Goal: Task Accomplishment & Management: Manage account settings

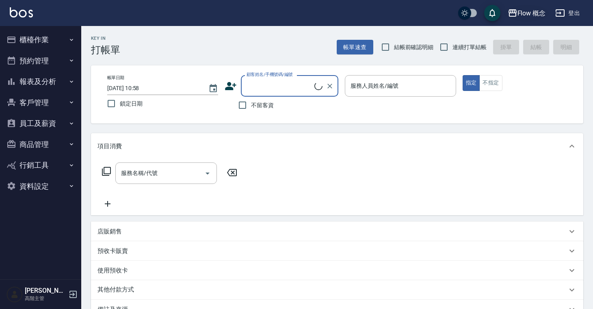
click at [535, 14] on div "Flow 概念" at bounding box center [531, 13] width 28 height 10
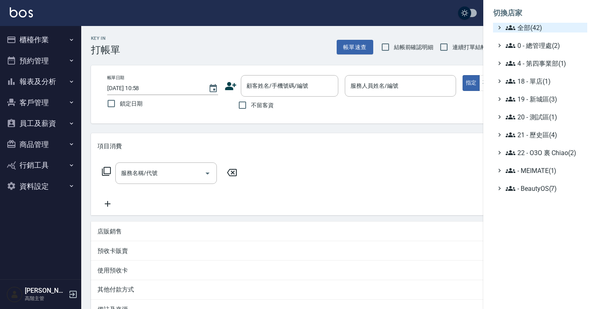
click at [535, 26] on span "全部(42)" at bounding box center [544, 28] width 78 height 10
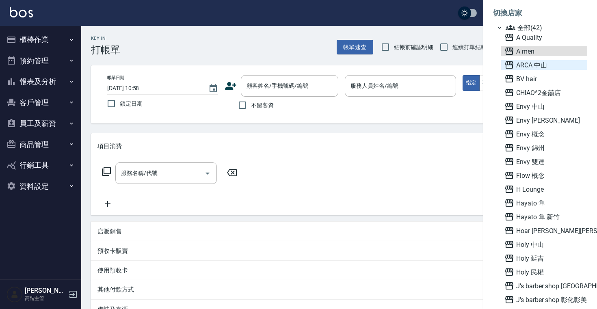
drag, startPoint x: 529, startPoint y: 50, endPoint x: 537, endPoint y: 64, distance: 16.6
click at [537, 64] on span "ARCA 中山" at bounding box center [544, 65] width 80 height 10
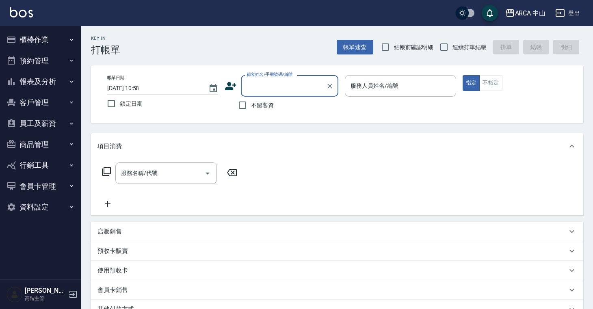
click at [588, 63] on div "Key In 打帳單 帳單速查 結帳前確認明細 連續打單結帳 掛單 結帳 明細 帳單日期 2025/09/25 10:58 鎖定日期 顧客姓名/手機號碼/編號…" at bounding box center [336, 226] width 511 height 401
click at [33, 35] on button "櫃檯作業" at bounding box center [40, 39] width 75 height 21
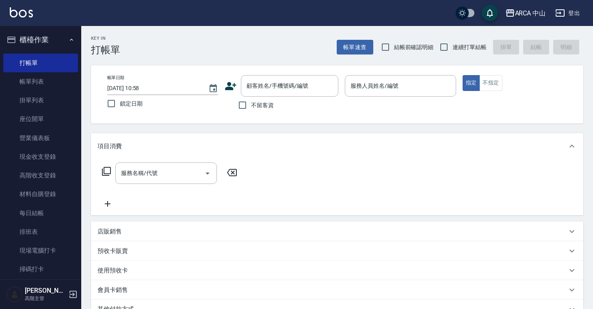
click at [38, 43] on button "櫃檯作業" at bounding box center [40, 39] width 75 height 21
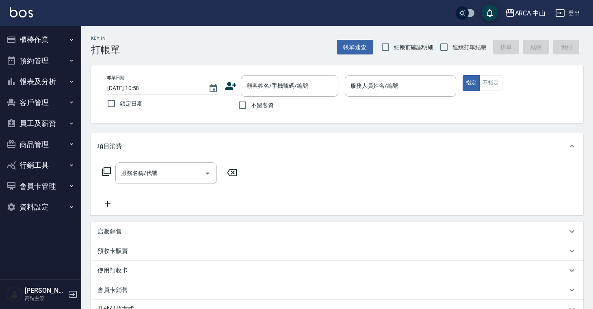
click at [39, 122] on button "員工及薪資" at bounding box center [40, 123] width 75 height 21
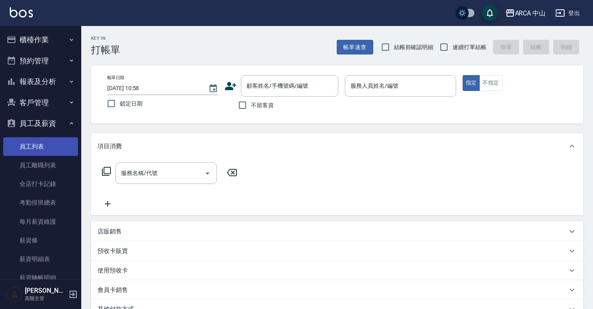
click at [45, 142] on link "員工列表" at bounding box center [40, 146] width 75 height 19
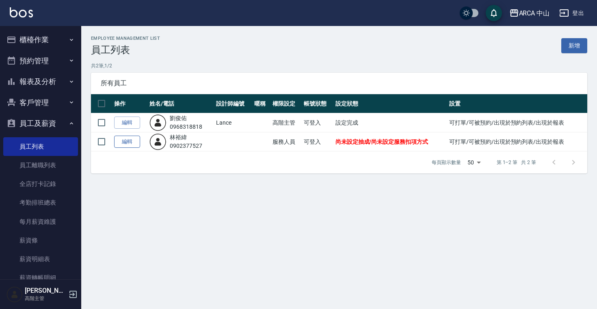
click at [130, 140] on link "編輯" at bounding box center [127, 142] width 26 height 13
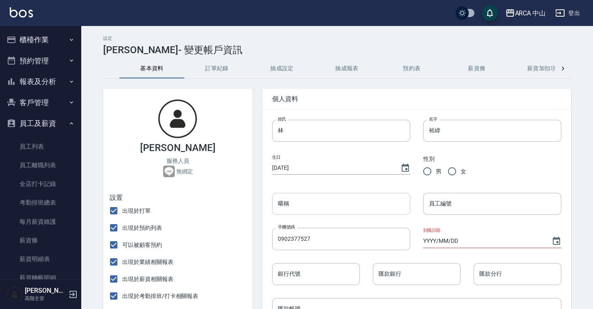
click at [331, 207] on input "暱稱" at bounding box center [341, 204] width 138 height 22
paste input "Danny"
type input "Danny"
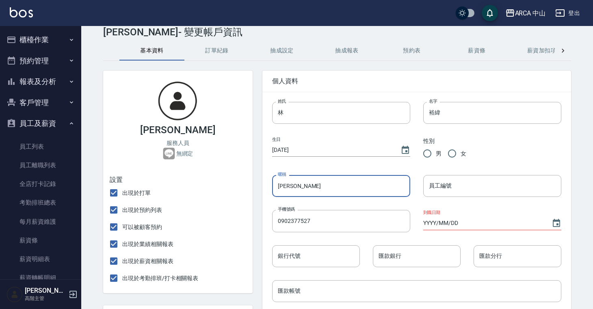
scroll to position [21, 0]
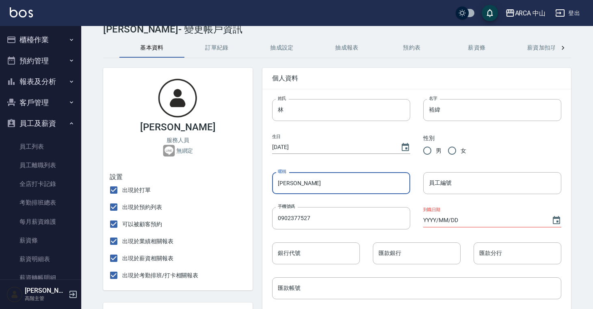
click at [427, 152] on input "男" at bounding box center [426, 150] width 17 height 17
radio input "true"
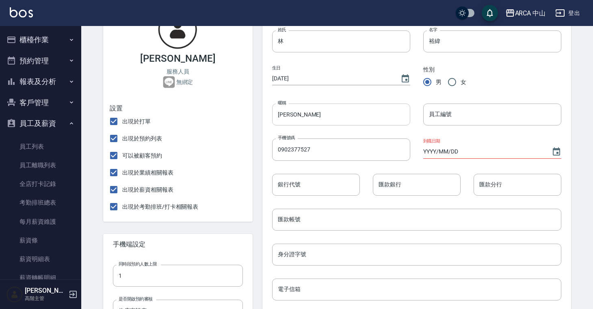
scroll to position [135, 0]
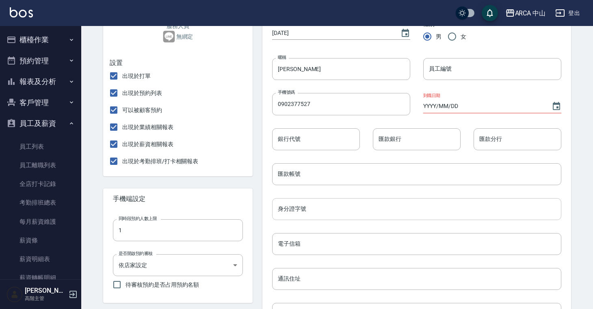
click at [292, 210] on input "身分證字號" at bounding box center [416, 209] width 289 height 22
paste input "N125324236"
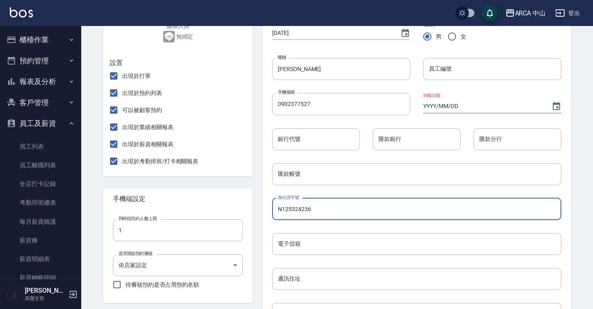
type input "N125324236"
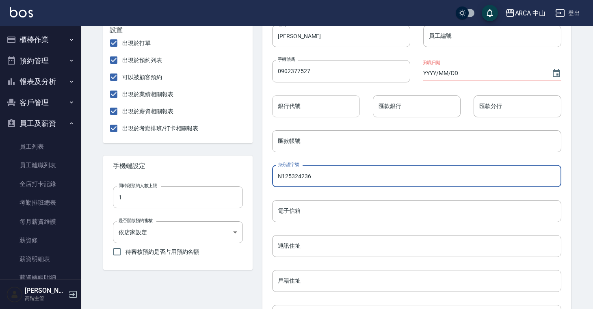
scroll to position [182, 0]
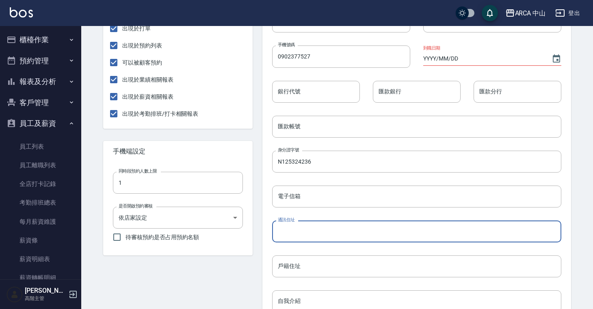
click at [307, 230] on input "通訊住址" at bounding box center [416, 231] width 289 height 22
paste input "新北市板橋區懷仁街10巷3樓"
type input "新北市板橋區懷仁街10巷3樓"
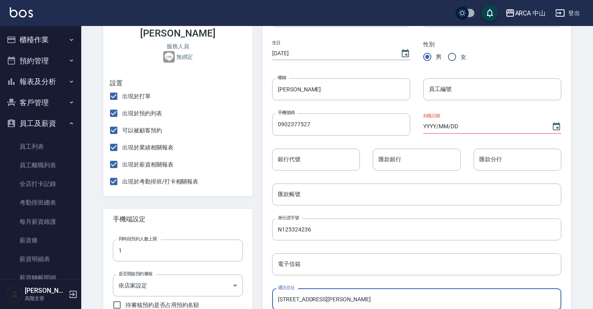
scroll to position [100, 0]
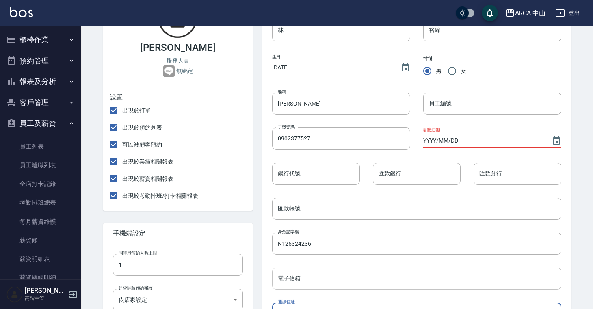
click at [294, 278] on input "電子信箱" at bounding box center [416, 278] width 289 height 22
paste input "table2007@yahoo.com.tw"
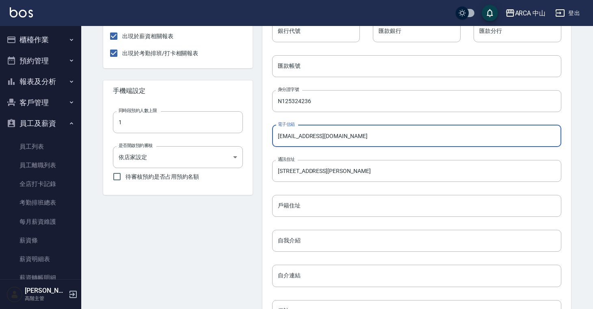
scroll to position [298, 0]
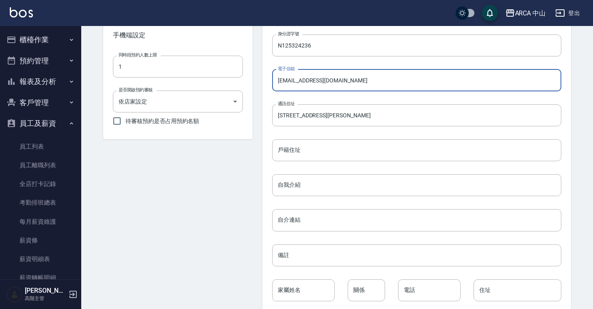
type input "table2007@yahoo.com.tw"
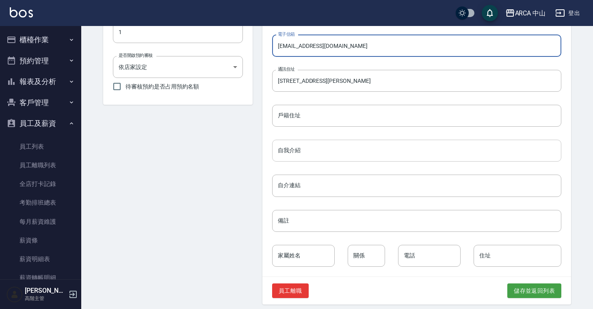
scroll to position [339, 0]
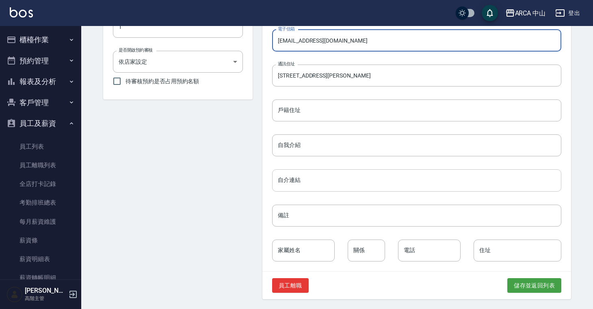
click at [291, 178] on input "自介連結" at bounding box center [416, 180] width 289 height 22
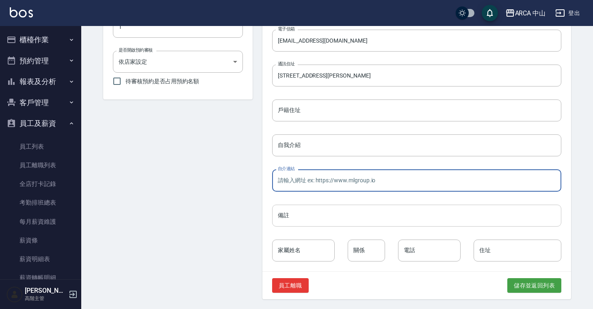
click at [281, 217] on input "備註" at bounding box center [416, 216] width 289 height 22
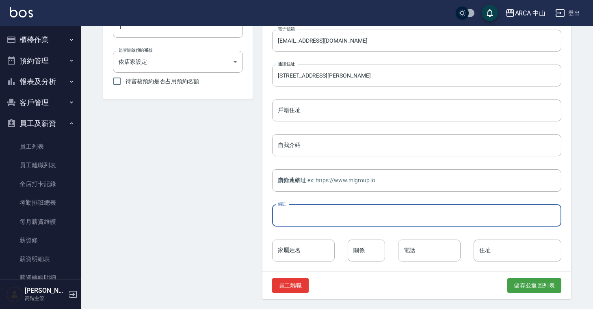
paste input "緊急聯絡人：關係/電話 母/0934309626"
drag, startPoint x: 341, startPoint y: 216, endPoint x: 311, endPoint y: 216, distance: 30.0
click at [311, 216] on input "緊急聯絡人：關係/電話 母/0934309626" at bounding box center [416, 216] width 289 height 22
type input "緊急聯絡人：母/0934309626"
click at [362, 193] on div "備註 緊急聯絡人：母/0934309626 備註" at bounding box center [410, 209] width 302 height 35
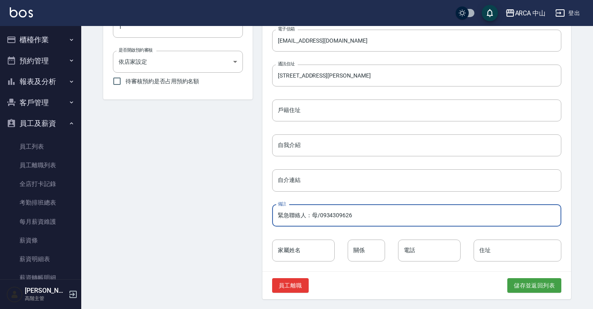
drag, startPoint x: 312, startPoint y: 215, endPoint x: 317, endPoint y: 216, distance: 5.3
click at [317, 216] on input "緊急聯絡人：母/0934309626" at bounding box center [416, 216] width 289 height 22
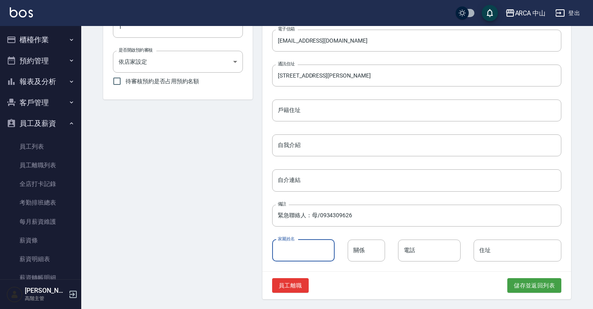
click at [296, 250] on input "家屬姓名" at bounding box center [303, 250] width 63 height 22
paste input "母"
type input "母"
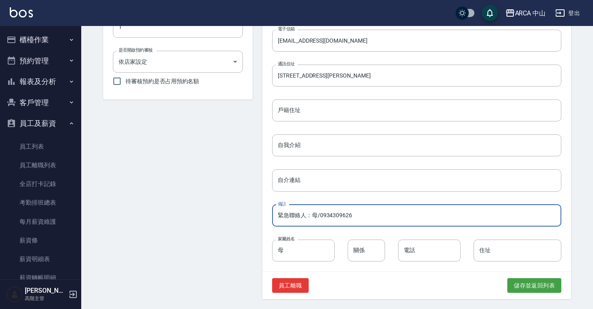
drag, startPoint x: 318, startPoint y: 215, endPoint x: 312, endPoint y: 215, distance: 6.1
click at [312, 215] on input "緊急聯絡人：母/0934309626" at bounding box center [416, 216] width 289 height 22
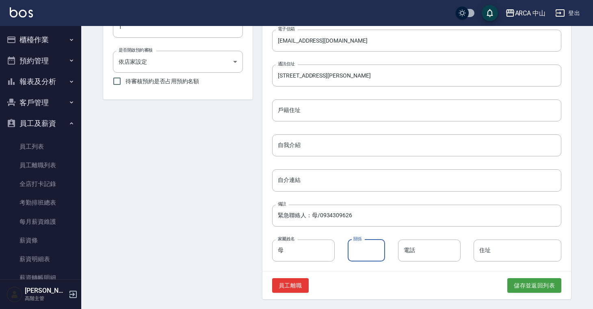
click at [359, 246] on input "關係" at bounding box center [365, 250] width 37 height 22
paste input "母"
type input "母"
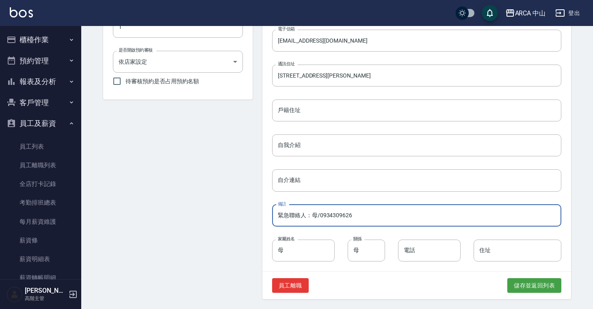
drag, startPoint x: 320, startPoint y: 217, endPoint x: 363, endPoint y: 217, distance: 43.0
click at [363, 217] on input "緊急聯絡人：母/0934309626" at bounding box center [416, 216] width 289 height 22
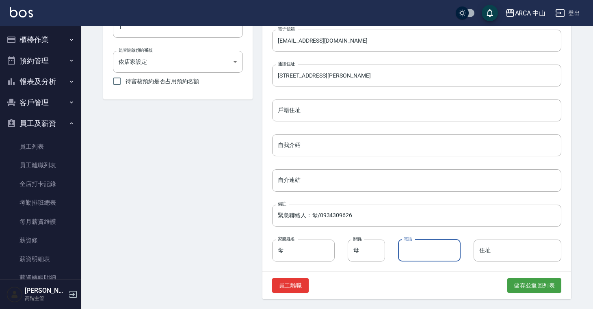
click at [412, 248] on input "電話" at bounding box center [429, 250] width 63 height 22
paste input "0934309626"
type input "0934309626"
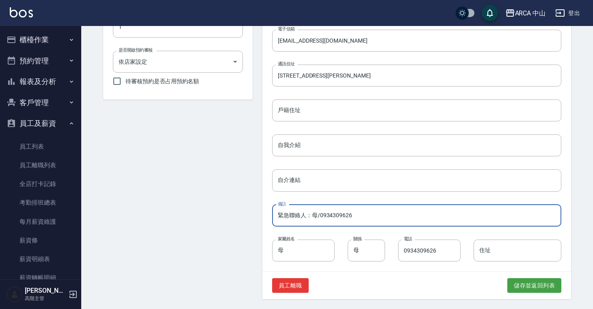
drag, startPoint x: 360, startPoint y: 215, endPoint x: 261, endPoint y: 211, distance: 99.1
click at [261, 211] on div "個人資料 姓氏 林 姓氏 名字 裕緯 名字 生日 1970/01/01 性別 男 女 暱稱 Danny 暱稱 員工編號 員工編號 手機號碼 090237752…" at bounding box center [411, 20] width 318 height 559
click at [255, 236] on div "個人資料 姓氏 林 姓氏 名字 裕緯 名字 生日 1970/01/01 性別 男 女 暱稱 Danny 暱稱 員工編號 員工編號 手機號碼 090237752…" at bounding box center [411, 20] width 318 height 559
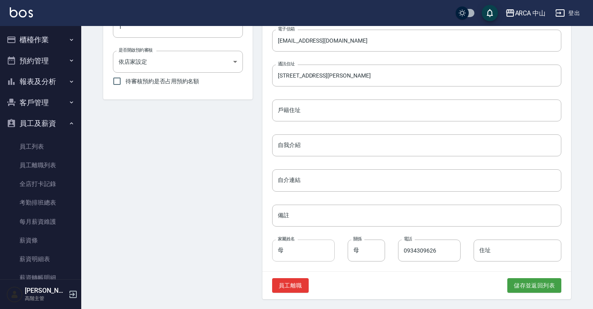
click at [277, 251] on input "母" at bounding box center [303, 250] width 63 height 22
paste input "林"
type input "林母"
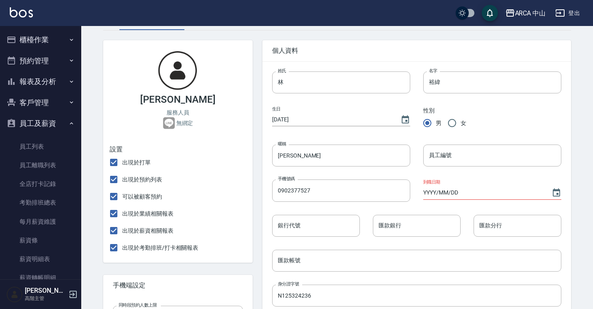
scroll to position [80, 0]
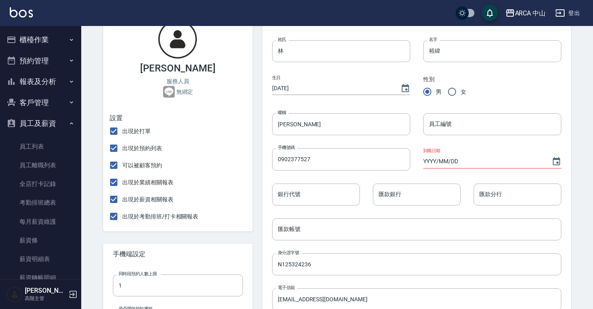
click at [456, 157] on input "YYYY/MM/DD" at bounding box center [483, 161] width 120 height 13
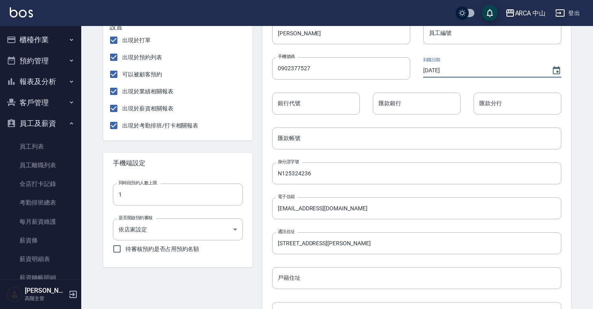
scroll to position [339, 0]
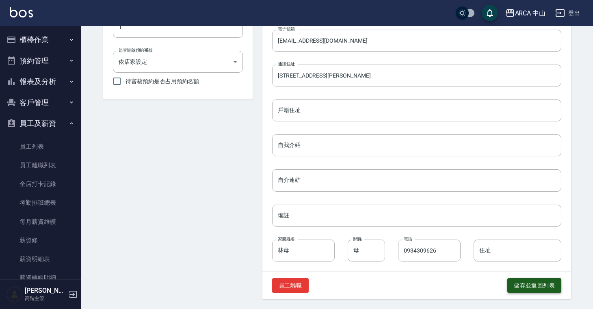
type input "2025/09/15"
click at [559, 284] on button "儲存並返回列表" at bounding box center [534, 285] width 54 height 15
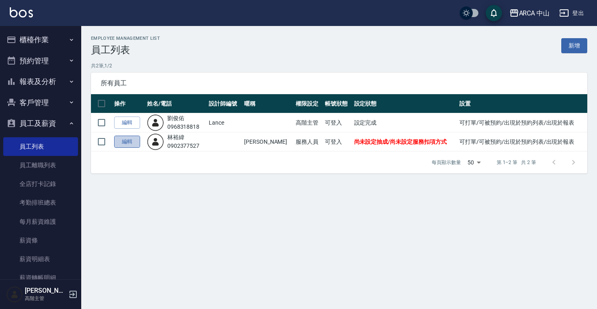
click at [134, 138] on link "編輯" at bounding box center [127, 142] width 26 height 13
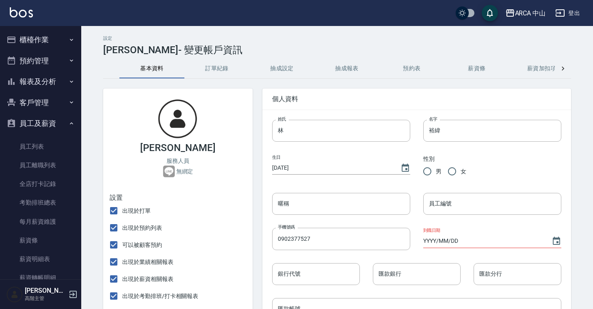
radio input "true"
type input "Danny"
type input "2025/09/15"
type input "N125324236"
type input "table2007@yahoo.com.tw"
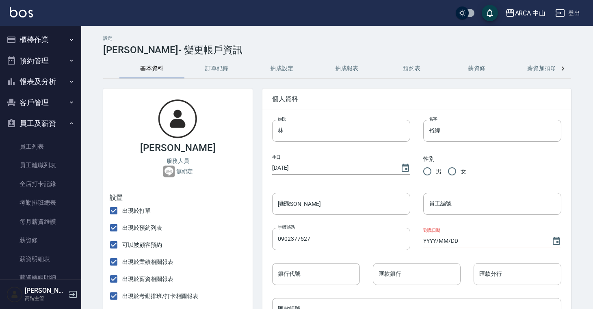
type input "新北市板橋區懷仁街10巷3樓"
type input "林母"
type input "母"
type input "0934309626"
click at [283, 69] on button "抽成設定" at bounding box center [281, 68] width 65 height 19
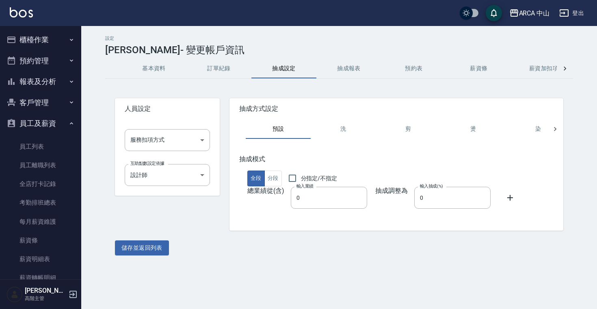
click at [528, 75] on button "薪資加扣項" at bounding box center [543, 68] width 65 height 19
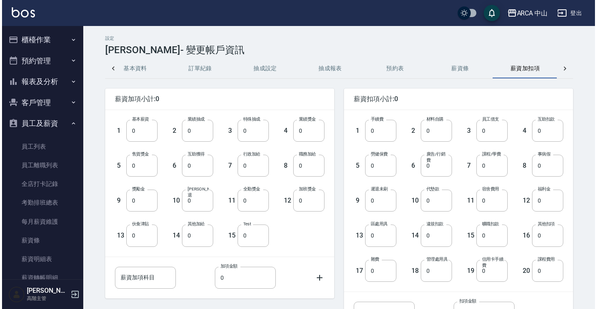
scroll to position [0, 19]
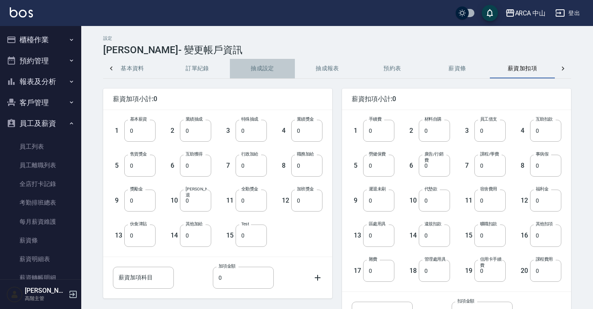
click at [256, 73] on button "抽成設定" at bounding box center [262, 68] width 65 height 19
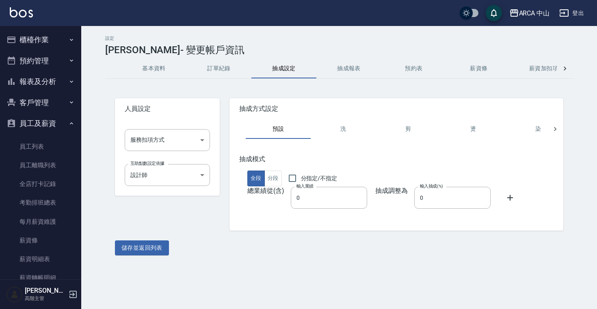
click at [542, 66] on button "薪資加扣項" at bounding box center [543, 68] width 65 height 19
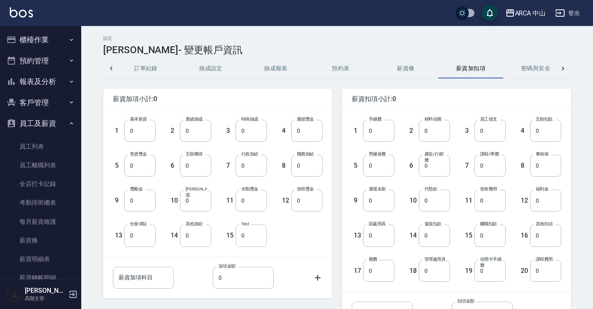
scroll to position [0, 149]
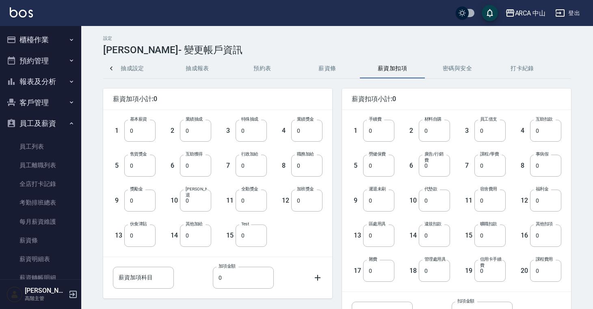
click at [447, 74] on button "密碼與安全" at bounding box center [457, 68] width 65 height 19
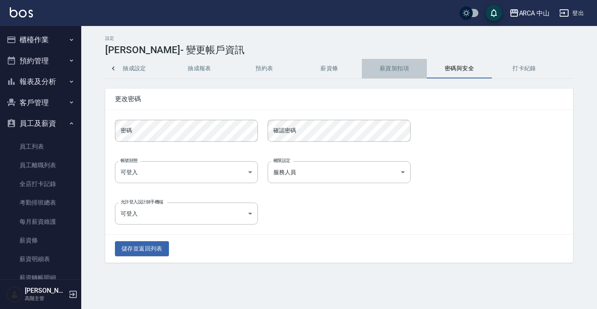
click at [406, 71] on button "薪資加扣項" at bounding box center [394, 68] width 65 height 19
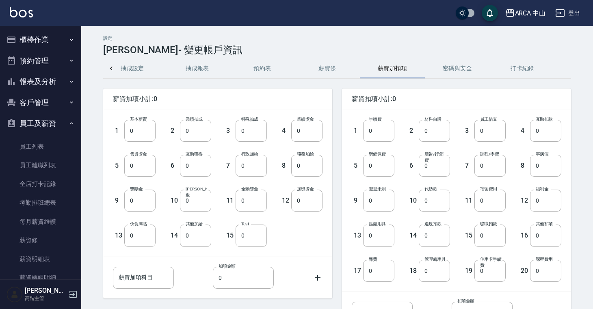
click at [525, 69] on button "打卡紀錄" at bounding box center [522, 68] width 65 height 19
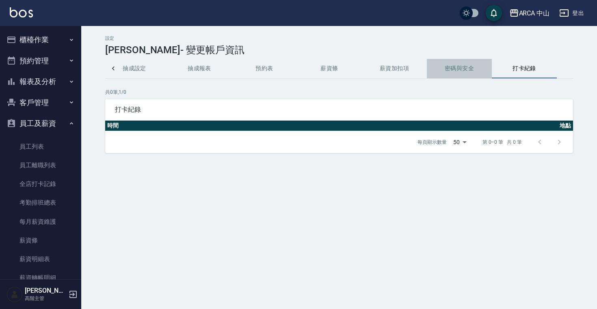
click at [486, 72] on button "密碼與安全" at bounding box center [459, 68] width 65 height 19
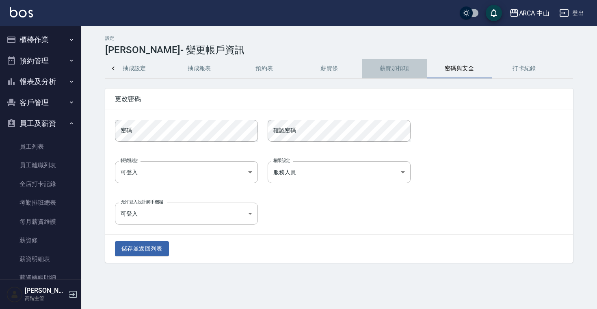
click at [394, 73] on button "薪資加扣項" at bounding box center [394, 68] width 65 height 19
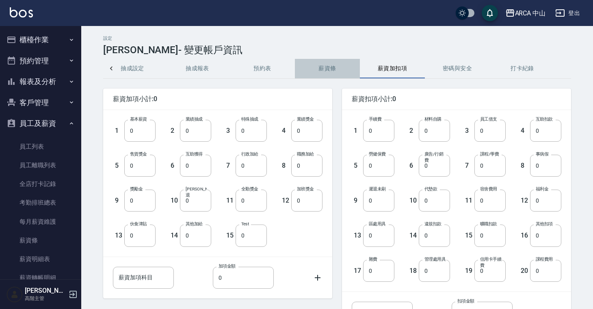
click at [328, 69] on button "薪資條" at bounding box center [327, 68] width 65 height 19
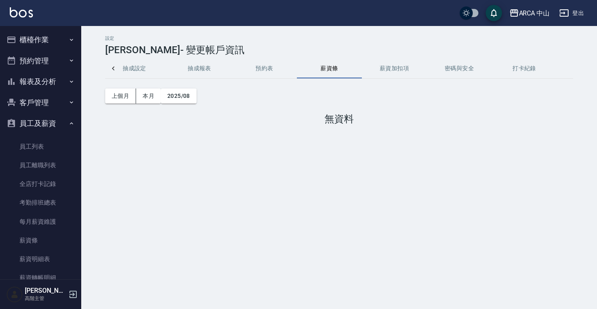
click at [388, 66] on button "薪資加扣項" at bounding box center [394, 68] width 65 height 19
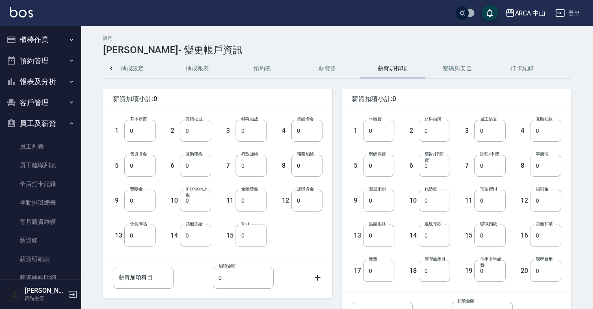
click at [461, 66] on button "密碼與安全" at bounding box center [457, 68] width 65 height 19
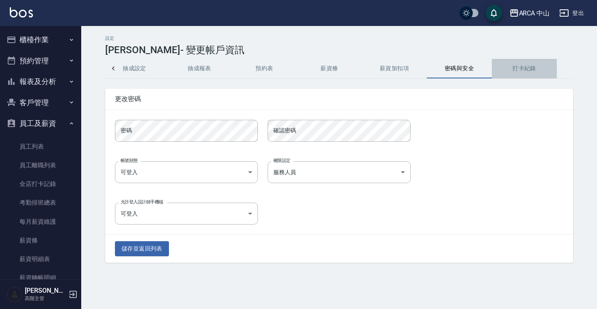
click at [527, 61] on button "打卡紀錄" at bounding box center [524, 68] width 65 height 19
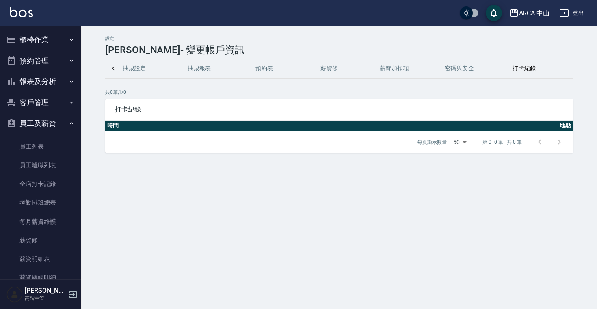
click at [458, 70] on button "密碼與安全" at bounding box center [459, 68] width 65 height 19
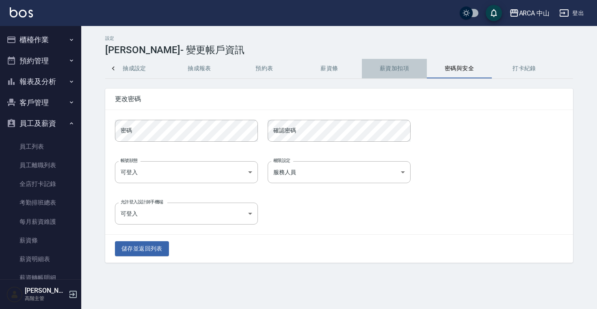
click at [386, 70] on button "薪資加扣項" at bounding box center [394, 68] width 65 height 19
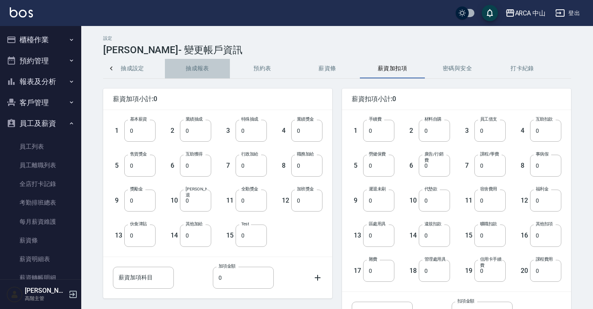
click at [208, 73] on button "抽成報表" at bounding box center [197, 68] width 65 height 19
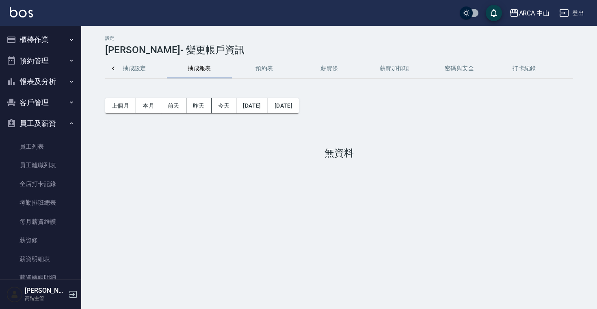
click at [157, 77] on button "抽成設定" at bounding box center [134, 68] width 65 height 19
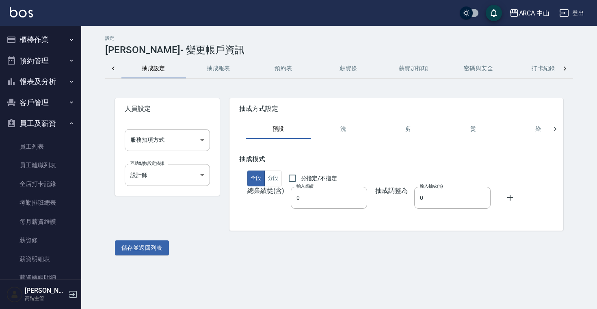
scroll to position [0, 130]
click at [189, 136] on body "ARCA 中山 登出 櫃檯作業 打帳單 帳單列表 掛單列表 座位開單 營業儀表板 現金收支登錄 高階收支登錄 材料自購登錄 每日結帳 排班表 現場電腦打卡 掃…" at bounding box center [298, 154] width 597 height 309
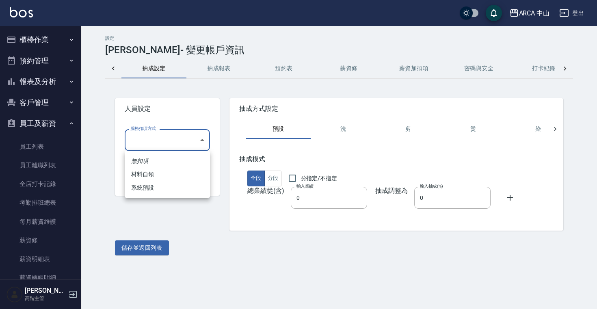
click at [175, 187] on li "系統預設" at bounding box center [167, 187] width 85 height 13
type input "系統預設"
click at [156, 247] on button "儲存並返回列表" at bounding box center [142, 247] width 54 height 15
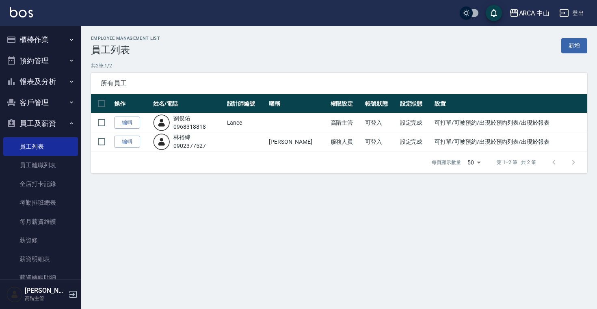
click at [41, 84] on button "報表及分析" at bounding box center [40, 81] width 75 height 21
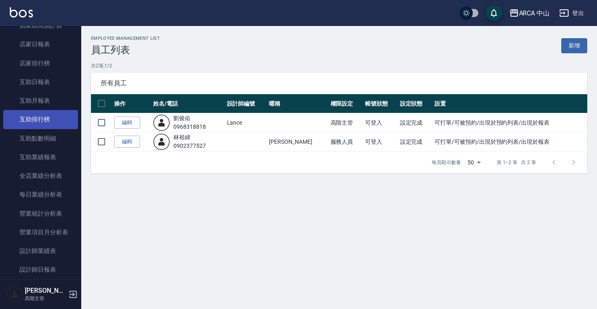
scroll to position [119, 0]
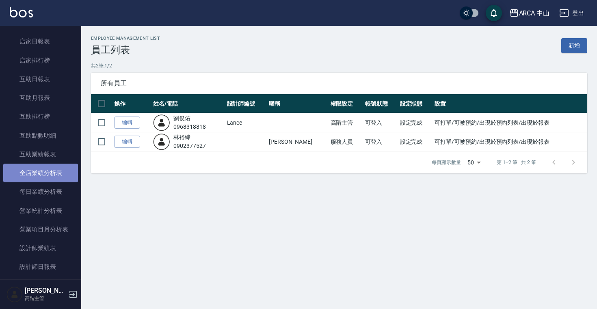
click at [47, 173] on link "全店業績分析表" at bounding box center [40, 173] width 75 height 19
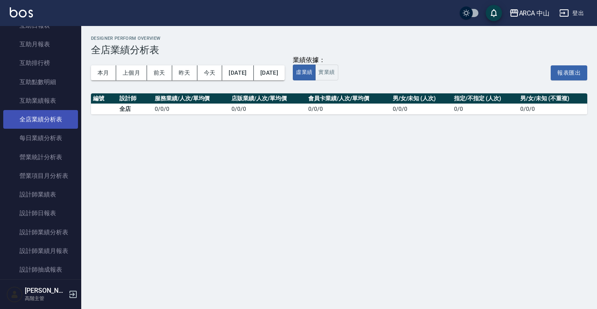
scroll to position [256, 0]
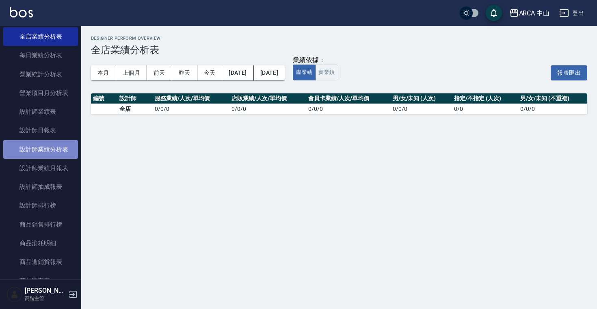
click at [54, 152] on link "設計師業績分析表" at bounding box center [40, 149] width 75 height 19
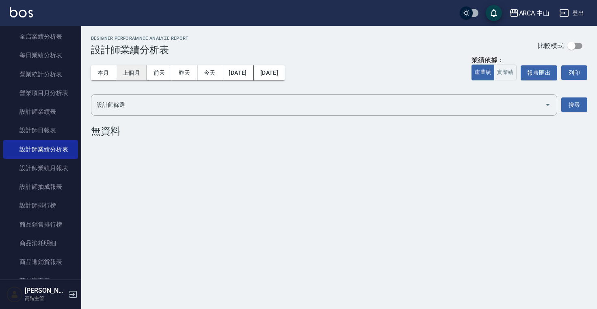
click at [126, 73] on button "上個月" at bounding box center [131, 72] width 31 height 15
click at [104, 73] on button "本月" at bounding box center [103, 72] width 25 height 15
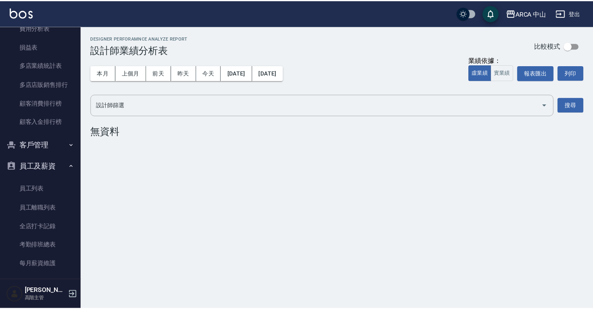
scroll to position [868, 0]
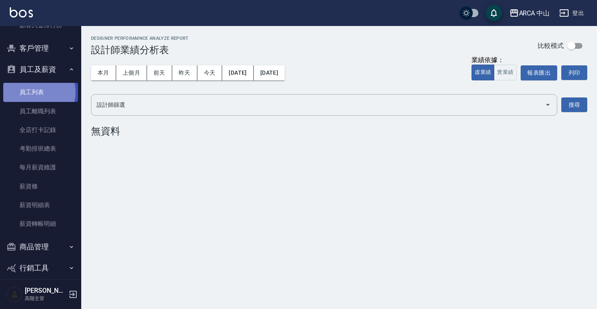
click at [35, 92] on link "員工列表" at bounding box center [40, 92] width 75 height 19
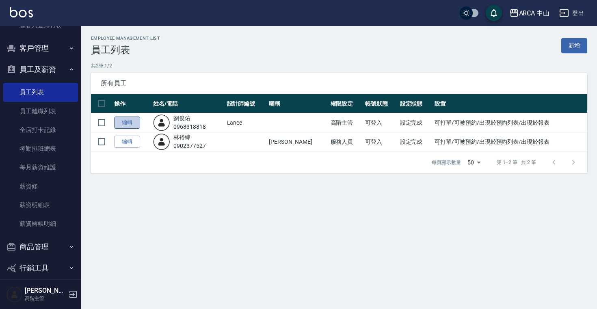
click at [130, 121] on link "編輯" at bounding box center [127, 122] width 26 height 13
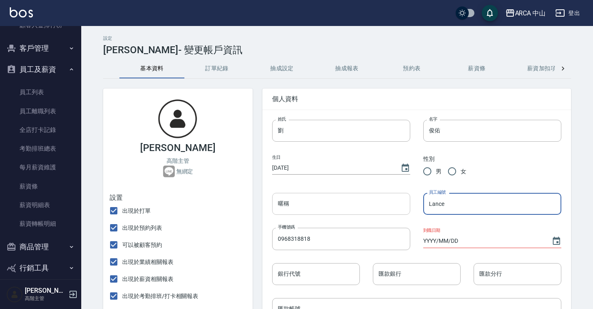
drag, startPoint x: 459, startPoint y: 203, endPoint x: 401, endPoint y: 204, distance: 57.6
click at [338, 206] on input "暱稱" at bounding box center [341, 204] width 138 height 22
paste input "Lance"
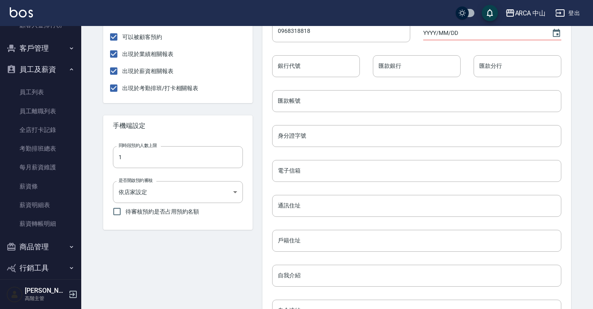
scroll to position [339, 0]
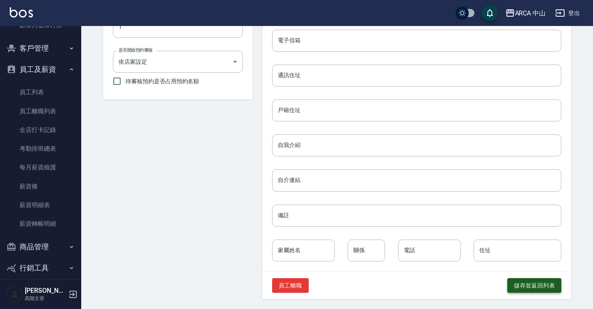
type input "Lance"
click at [528, 285] on button "儲存並返回列表" at bounding box center [534, 285] width 54 height 15
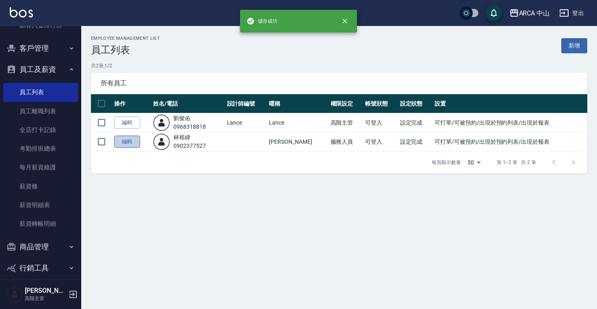
click at [129, 139] on link "編輯" at bounding box center [127, 142] width 26 height 13
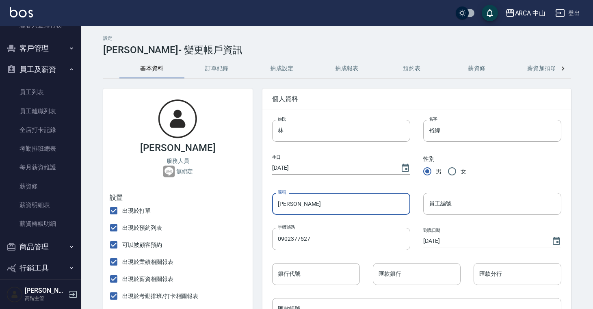
drag, startPoint x: 304, startPoint y: 205, endPoint x: 253, endPoint y: 205, distance: 50.7
click at [453, 202] on input "員工編號" at bounding box center [492, 204] width 138 height 22
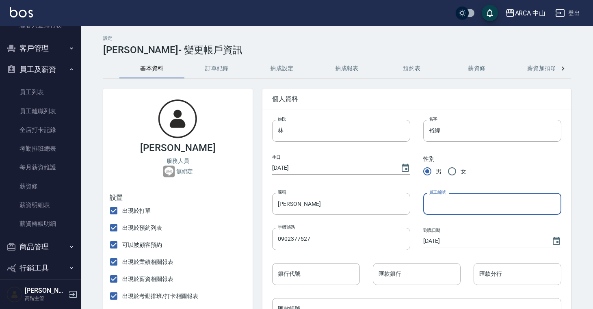
paste input "Danny"
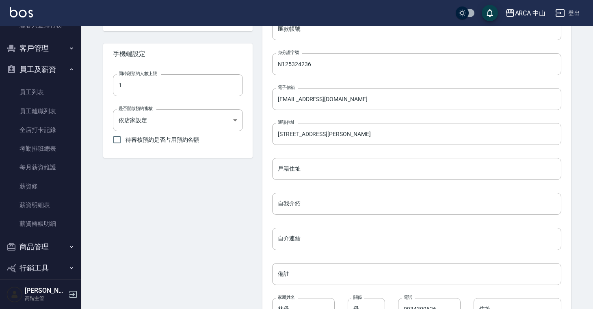
scroll to position [325, 0]
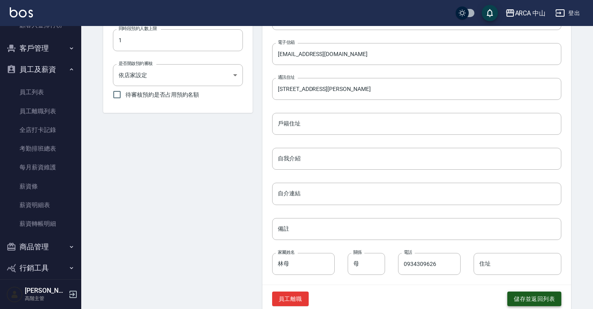
type input "Danny"
click at [548, 291] on button "儲存並返回列表" at bounding box center [534, 298] width 54 height 15
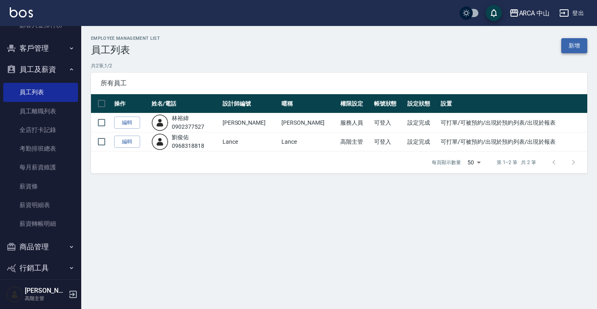
click at [571, 42] on link "新增" at bounding box center [574, 45] width 26 height 15
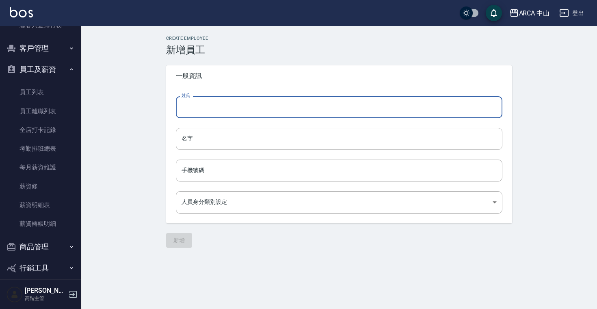
click at [209, 108] on input "姓氏" at bounding box center [339, 107] width 326 height 22
paste input "薛"
type input "薛"
click at [193, 140] on input "名字" at bounding box center [339, 139] width 326 height 22
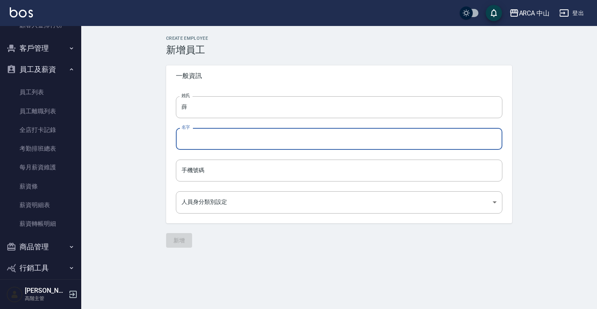
paste input "庭兒"
type input "庭兒"
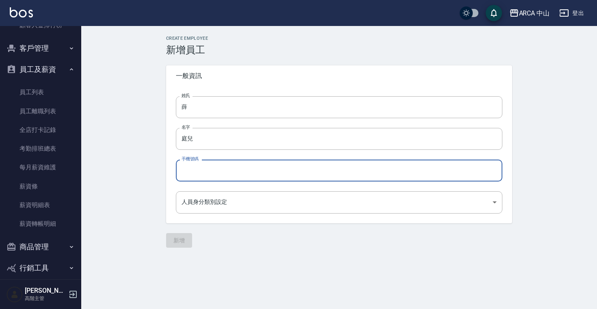
click at [207, 175] on input "手機號碼" at bounding box center [339, 171] width 326 height 22
click at [188, 173] on input "手機號碼" at bounding box center [339, 171] width 326 height 22
paste input "0908353971"
type input "0908353971"
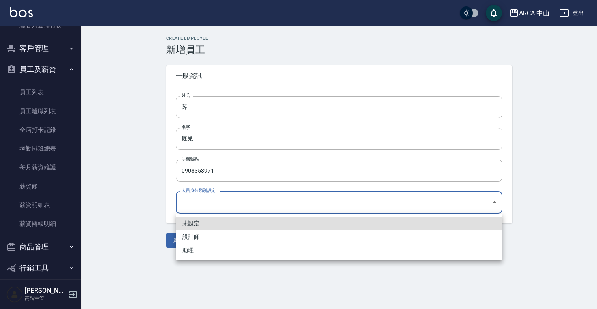
click at [221, 202] on body "ARCA 中山 登出 櫃檯作業 打帳單 帳單列表 掛單列表 座位開單 營業儀表板 現金收支登錄 高階收支登錄 材料自購登錄 每日結帳 排班表 現場電腦打卡 掃…" at bounding box center [298, 154] width 597 height 309
click at [218, 234] on li "設計師" at bounding box center [339, 236] width 326 height 13
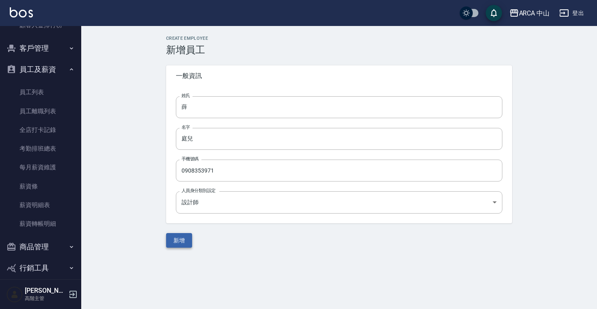
click at [186, 247] on div "Create Employee 新增員工 一般資訊 姓氏 薛 姓氏 名字 庭兒 名字 手機號碼 0908353971 手機號碼 人員身分類別設定 設計師 13…" at bounding box center [338, 141] width 515 height 231
click at [237, 206] on body "ARCA 中山 登出 櫃檯作業 打帳單 帳單列表 掛單列表 座位開單 營業儀表板 現金收支登錄 高階收支登錄 材料自購登錄 每日結帳 排班表 現場電腦打卡 掃…" at bounding box center [298, 154] width 597 height 309
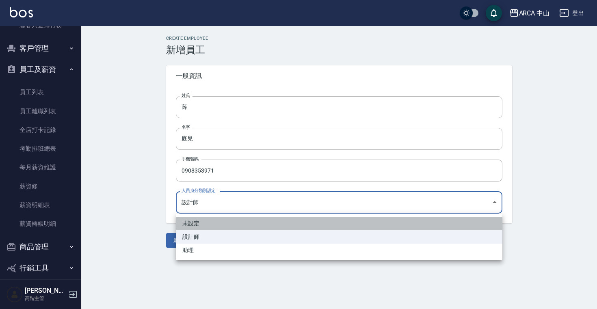
click at [222, 223] on li "未設定" at bounding box center [339, 223] width 326 height 13
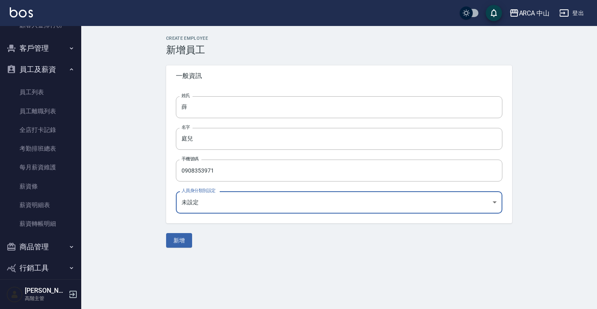
click at [222, 205] on body "ARCA 中山 登出 櫃檯作業 打帳單 帳單列表 掛單列表 座位開單 營業儀表板 現金收支登錄 高階收支登錄 材料自購登錄 每日結帳 排班表 現場電腦打卡 掃…" at bounding box center [298, 154] width 597 height 309
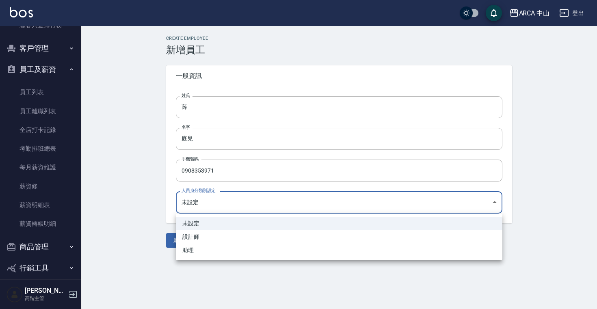
click at [214, 233] on li "設計師" at bounding box center [339, 236] width 326 height 13
type input "13b64039-8c88-4f8c-8cb7-f02499f202e4"
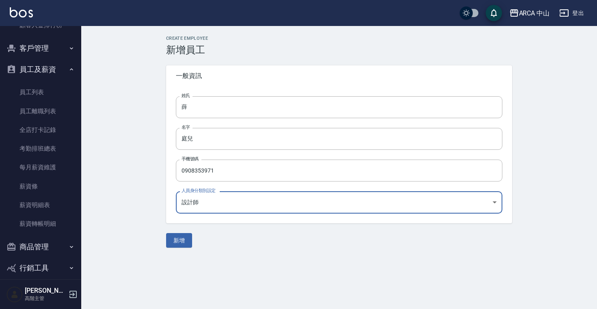
click at [214, 204] on body "ARCA 中山 登出 櫃檯作業 打帳單 帳單列表 掛單列表 座位開單 營業儀表板 現金收支登錄 高階收支登錄 材料自購登錄 每日結帳 排班表 現場電腦打卡 掃…" at bounding box center [298, 154] width 597 height 309
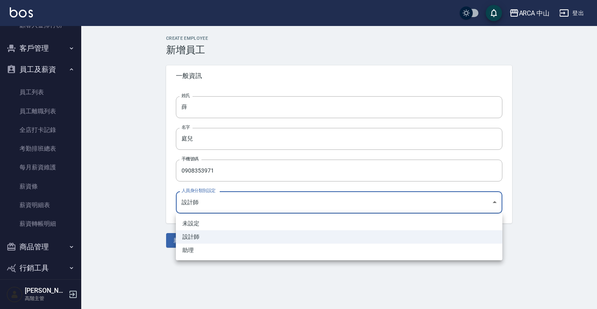
click at [206, 239] on li "設計師" at bounding box center [339, 236] width 326 height 13
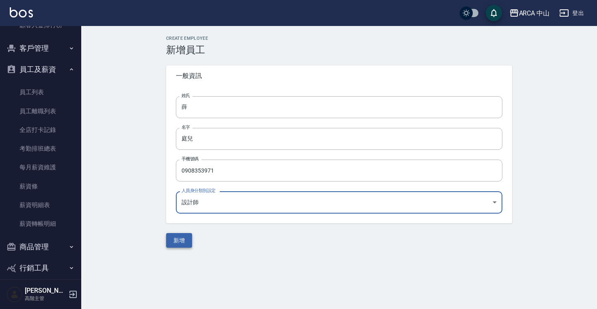
click at [179, 244] on button "新增" at bounding box center [179, 240] width 26 height 15
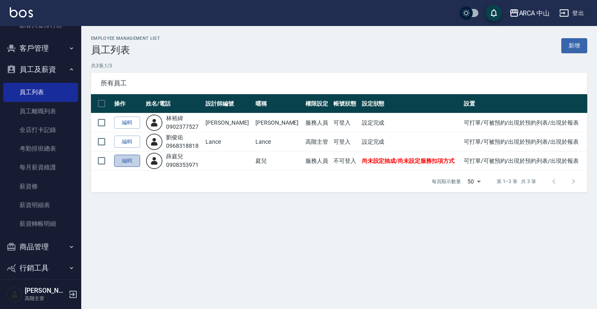
click at [124, 162] on link "編輯" at bounding box center [127, 161] width 26 height 13
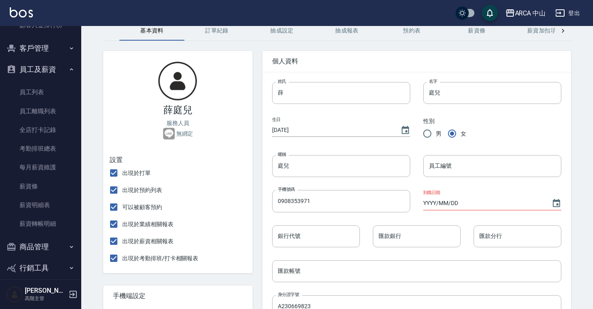
scroll to position [39, 0]
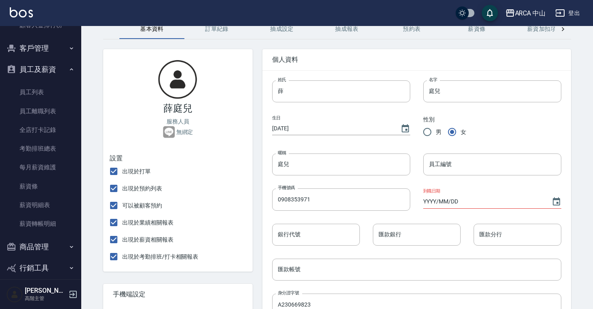
click at [472, 204] on input "YYYY/MM/DD" at bounding box center [483, 201] width 120 height 13
type input "2025/10/01"
click at [411, 180] on div "到職日期 2025/10/01" at bounding box center [485, 192] width 151 height 35
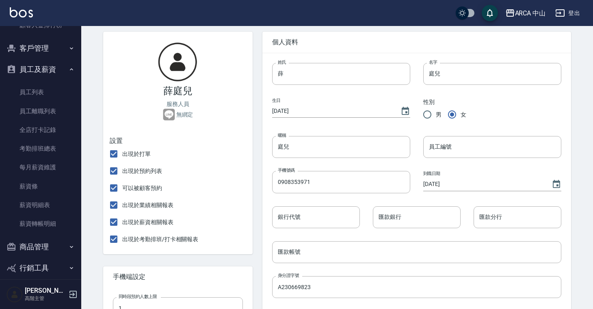
scroll to position [76, 0]
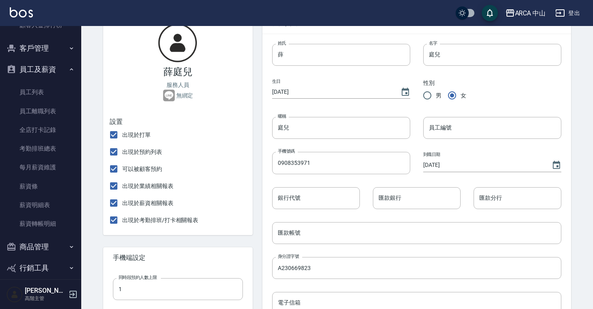
click at [417, 180] on div "匯款銀行 匯款銀行" at bounding box center [410, 191] width 101 height 35
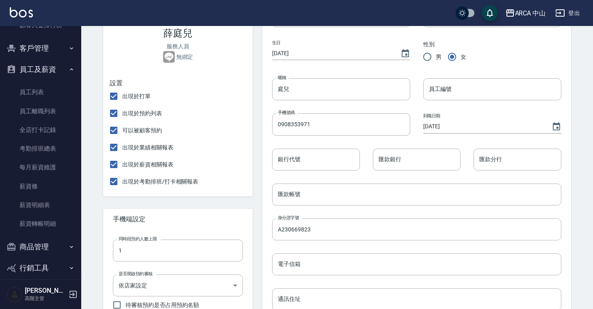
scroll to position [117, 0]
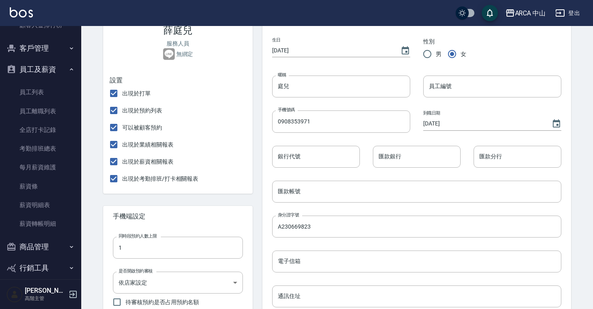
click at [419, 140] on div "匯款銀行 匯款銀行" at bounding box center [410, 150] width 101 height 35
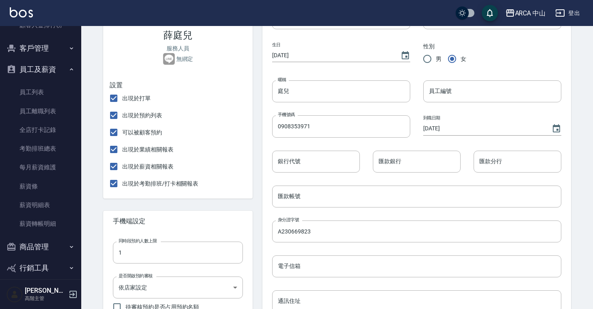
scroll to position [114, 0]
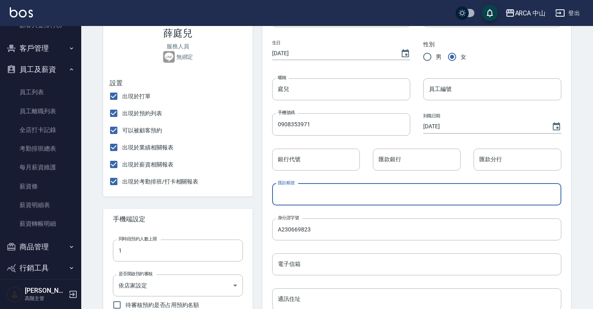
click at [426, 189] on input "匯款帳號" at bounding box center [416, 194] width 289 height 22
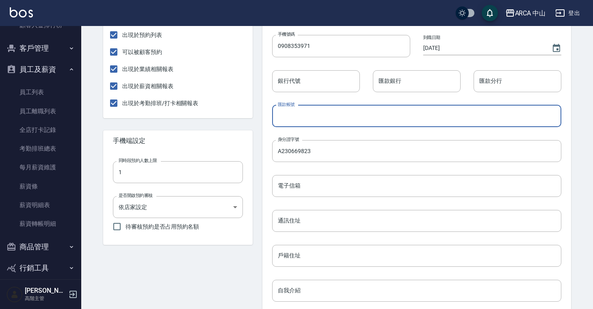
scroll to position [212, 0]
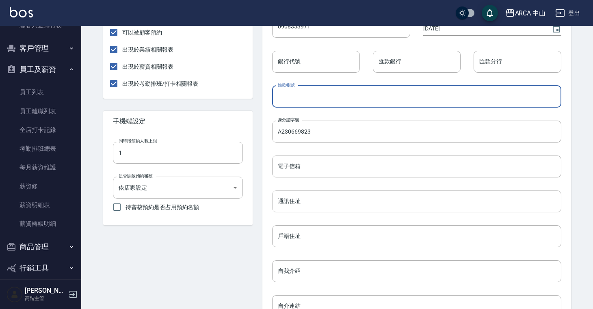
click at [299, 200] on input "通訊住址" at bounding box center [416, 201] width 289 height 22
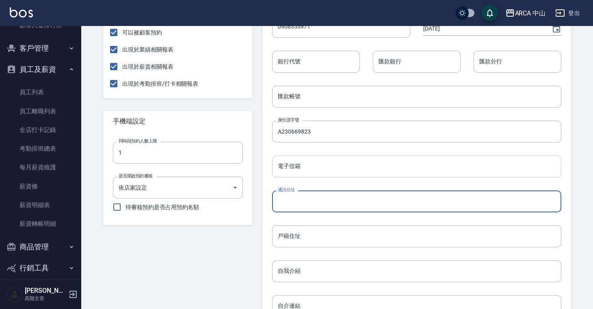
click at [297, 169] on input "電子信箱" at bounding box center [416, 166] width 289 height 22
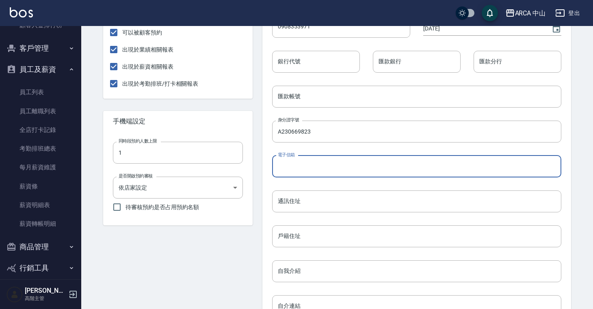
paste input "elisa21027@gmail.com"
type input "elisa21027@gmail.com"
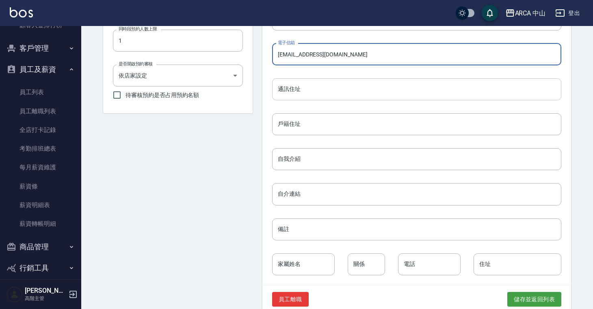
scroll to position [339, 0]
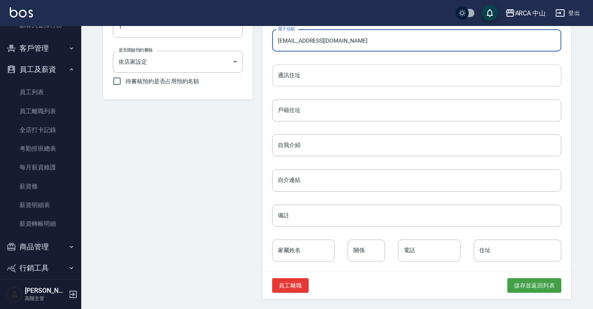
click at [304, 76] on input "通訊住址" at bounding box center [416, 76] width 289 height 22
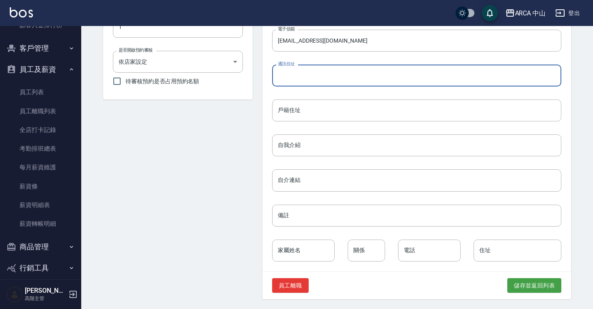
click at [291, 79] on input "通訊住址" at bounding box center [416, 76] width 289 height 22
click at [291, 77] on input "通訊住址" at bounding box center [416, 76] width 289 height 22
paste input "大安區新生南路三段70巷3號"
type input "大安區新生南路三段70巷3號"
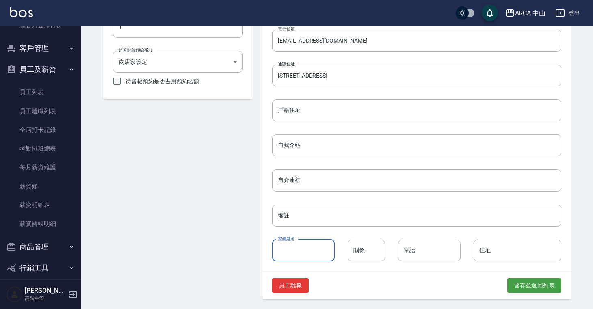
click at [299, 255] on input "家屬姓名" at bounding box center [303, 250] width 63 height 22
click at [363, 254] on input "關係" at bounding box center [365, 250] width 37 height 22
paste input "爸"
type input "爸"
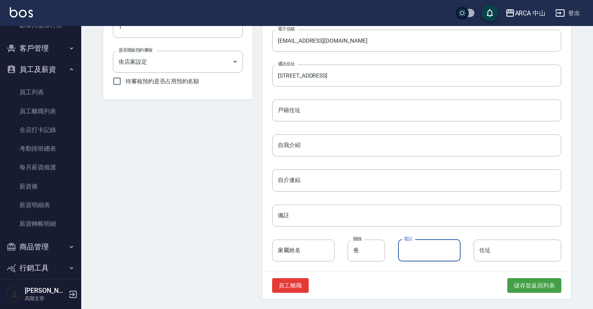
click at [405, 256] on input "電話" at bounding box center [429, 250] width 63 height 22
click at [418, 250] on input "電話" at bounding box center [429, 250] width 63 height 22
paste input "0926789226"
type input "0926789226"
click at [291, 252] on input "家屬姓名" at bounding box center [303, 250] width 63 height 22
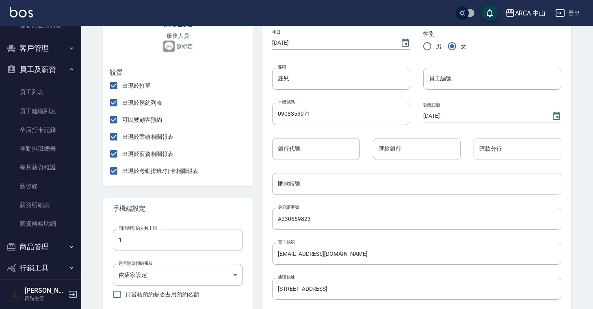
scroll to position [47, 0]
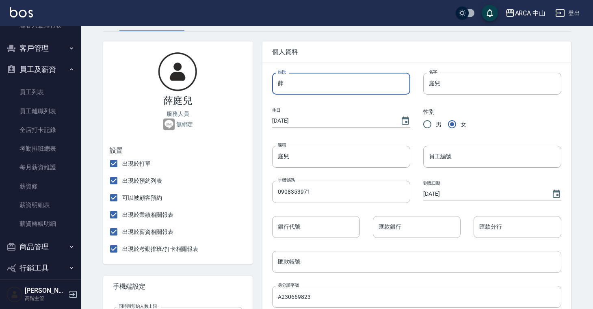
drag, startPoint x: 286, startPoint y: 85, endPoint x: 276, endPoint y: 85, distance: 9.7
click at [276, 85] on input "薛" at bounding box center [341, 84] width 138 height 22
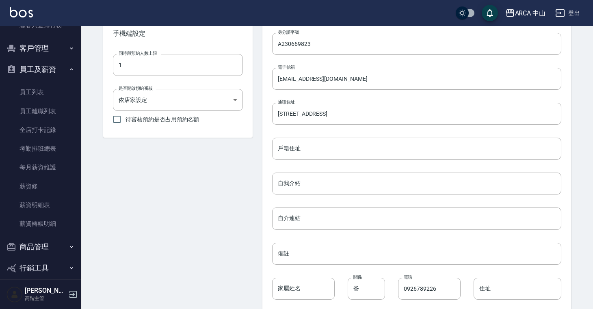
scroll to position [339, 0]
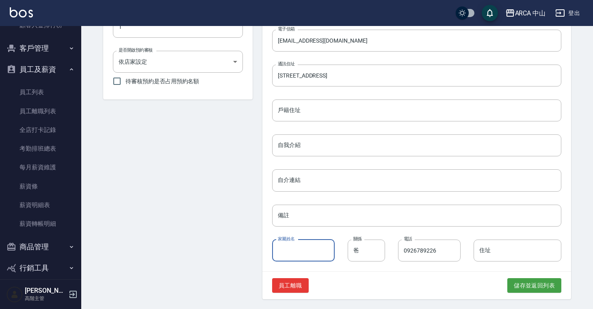
click at [291, 245] on input "家屬姓名" at bounding box center [303, 250] width 63 height 22
paste input "薛"
type input "薛父"
click at [526, 283] on button "儲存並返回列表" at bounding box center [534, 285] width 54 height 15
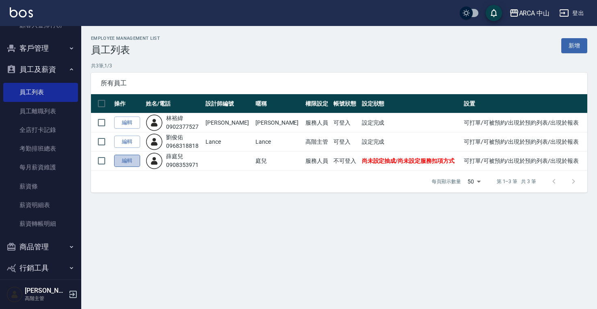
click at [127, 161] on link "編輯" at bounding box center [127, 161] width 26 height 13
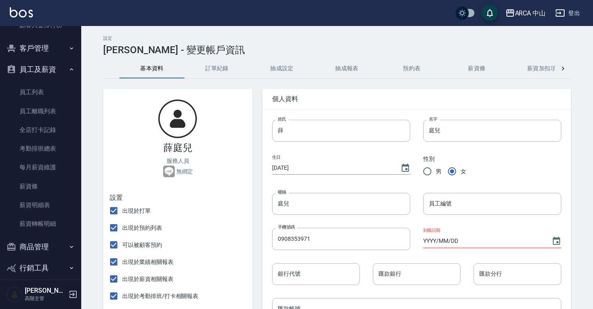
type input "2025/10/01"
type input "elisa21027@gmail.com"
type input "大安區新生南路三段70巷3號"
type input "薛父"
type input "爸"
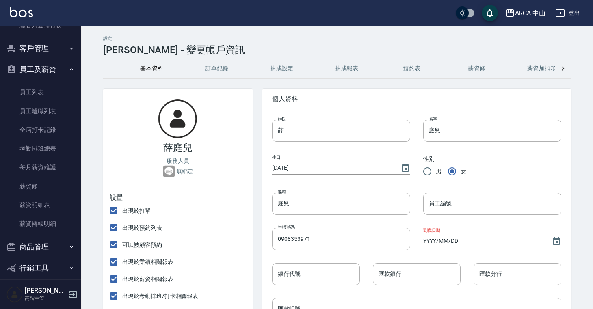
type input "0926789226"
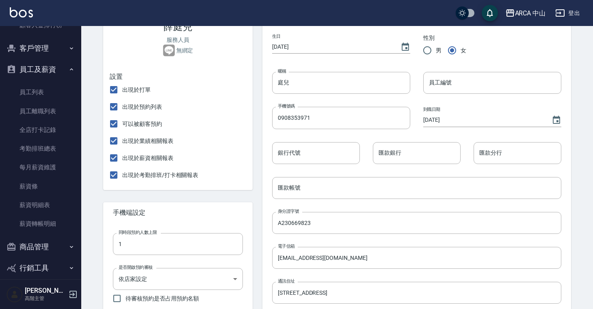
scroll to position [70, 0]
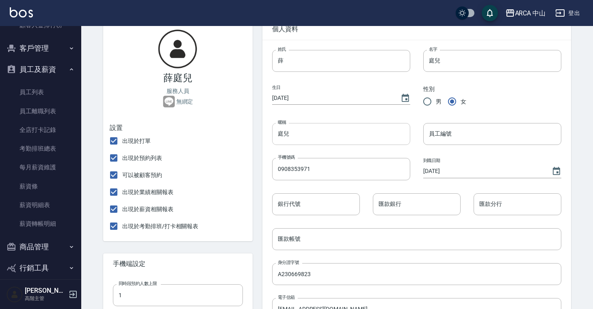
click at [319, 139] on input "庭兒" at bounding box center [341, 134] width 138 height 22
drag, startPoint x: 314, startPoint y: 135, endPoint x: 254, endPoint y: 135, distance: 59.7
click at [254, 134] on div "個人資料 姓氏 薛 姓氏 名字 庭兒 名字 生日 2004/03/05 性別 男 女 暱稱 庭兒 暱稱 員工編號 員工編號 手機號碼 0908353971 手…" at bounding box center [411, 288] width 318 height 559
type input "L"
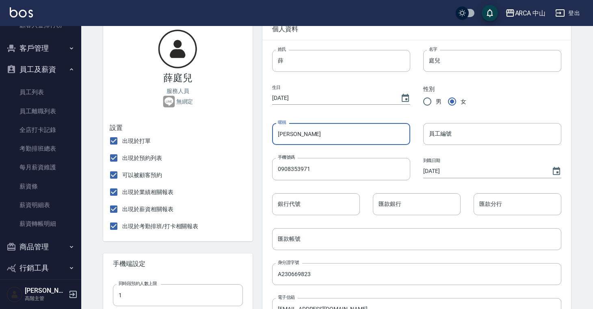
drag, startPoint x: 294, startPoint y: 134, endPoint x: 255, endPoint y: 134, distance: 39.0
click at [255, 134] on div "個人資料 姓氏 薛 姓氏 名字 庭兒 名字 生日 2004/03/05 性別 男 女 暱稱 Elisa 暱稱 員工編號 員工編號 手機號碼 090835397…" at bounding box center [411, 288] width 318 height 559
type input "Elisa"
click at [488, 140] on input "員工編號" at bounding box center [492, 134] width 138 height 22
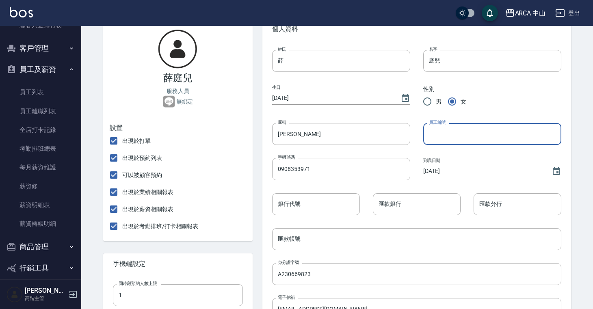
paste input "Elisa"
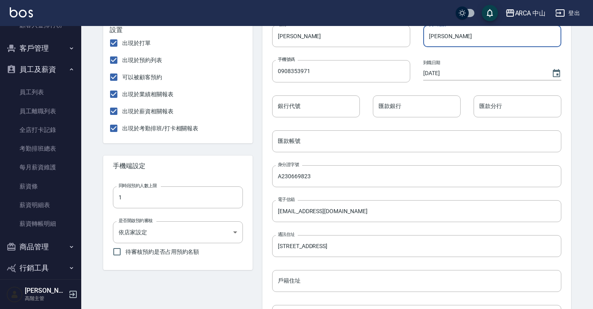
scroll to position [339, 0]
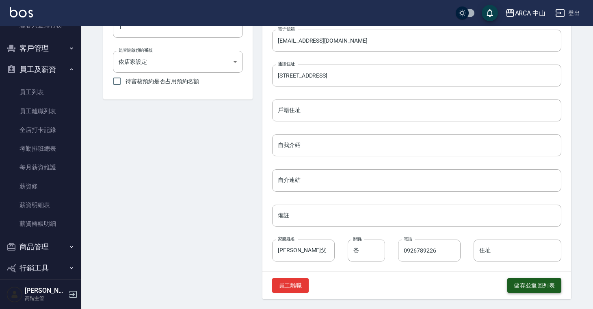
type input "Elisa"
click at [519, 287] on button "儲存並返回列表" at bounding box center [534, 285] width 54 height 15
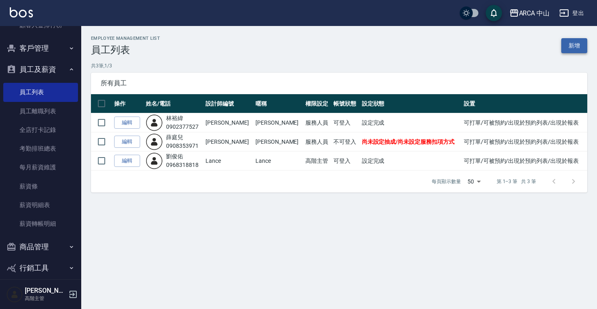
click at [582, 41] on link "新增" at bounding box center [574, 45] width 26 height 15
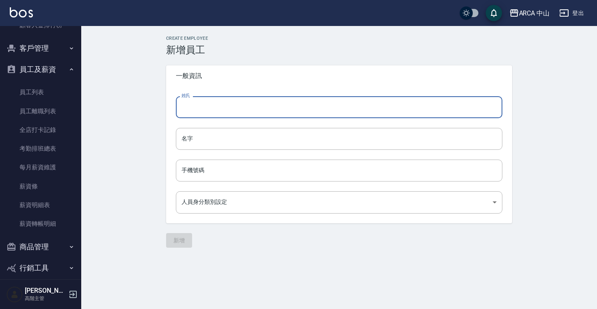
click at [232, 100] on input "姓氏" at bounding box center [339, 107] width 326 height 22
click at [245, 110] on input "姓氏" at bounding box center [339, 107] width 326 height 22
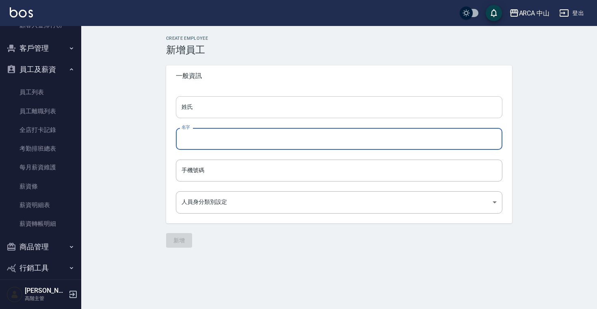
click at [203, 112] on input "姓氏" at bounding box center [339, 107] width 326 height 22
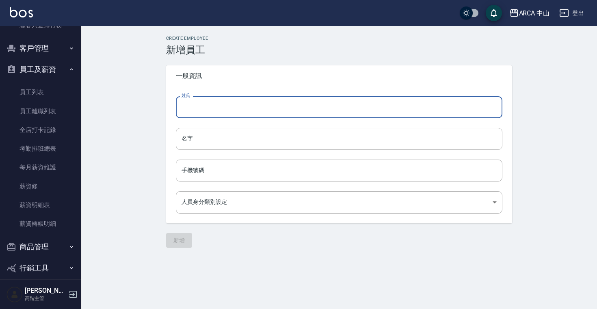
paste input "黃"
type input "黃"
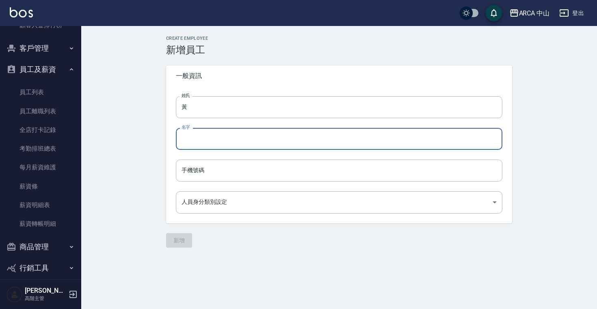
click at [203, 137] on input "名字" at bounding box center [339, 139] width 326 height 22
paste input "芷昀"
type input "芷昀"
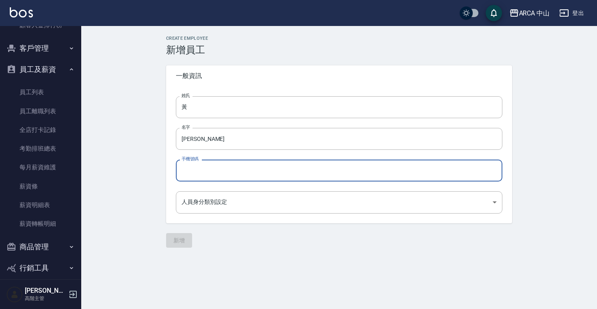
click at [191, 165] on input "手機號碼" at bounding box center [339, 171] width 326 height 22
paste input "0970651326"
type input "0970651326"
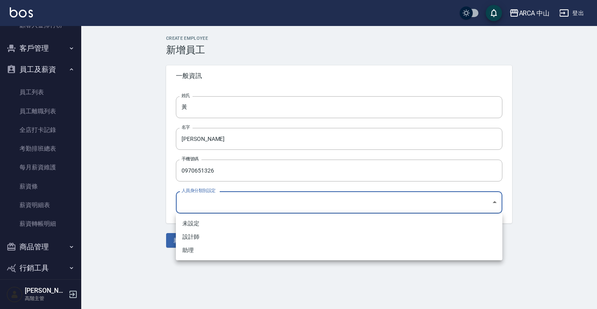
click at [198, 201] on body "ARCA 中山 登出 櫃檯作業 打帳單 帳單列表 掛單列表 座位開單 營業儀表板 現金收支登錄 高階收支登錄 材料自購登錄 每日結帳 排班表 現場電腦打卡 掃…" at bounding box center [298, 154] width 597 height 309
click at [193, 238] on li "設計師" at bounding box center [339, 236] width 326 height 13
type input "13b64039-8c88-4f8c-8cb7-f02499f202e4"
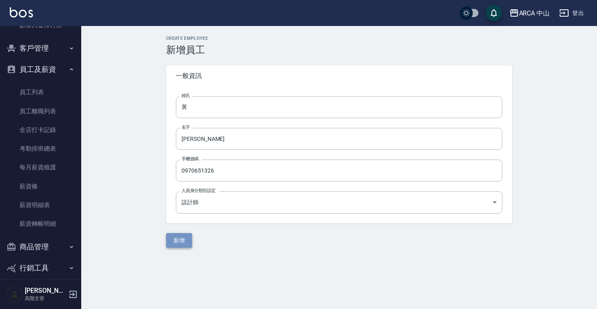
click at [182, 245] on button "新增" at bounding box center [179, 240] width 26 height 15
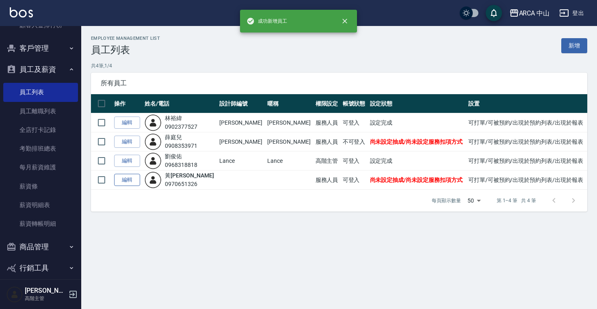
click at [125, 183] on link "編輯" at bounding box center [127, 180] width 26 height 13
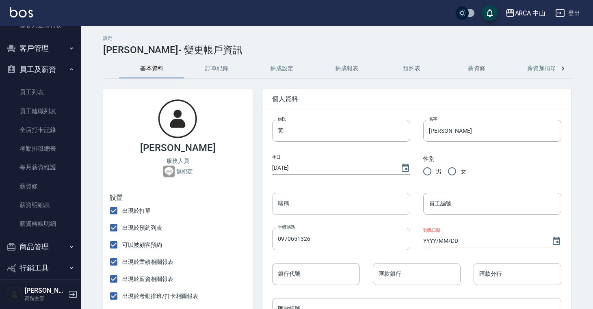
click at [296, 202] on input "暱稱" at bounding box center [341, 204] width 138 height 22
paste input "Bunny"
type input "Bunny"
click at [444, 203] on input "員工編號" at bounding box center [492, 204] width 138 height 22
paste input "Bunny"
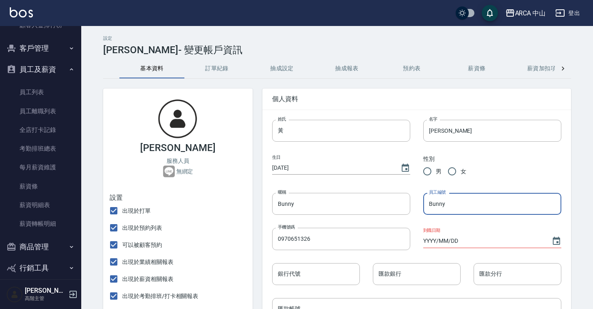
type input "Bunny"
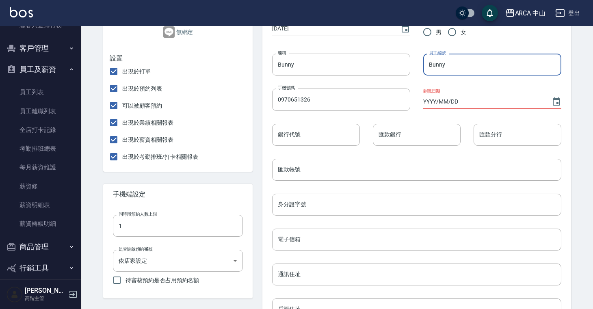
scroll to position [142, 0]
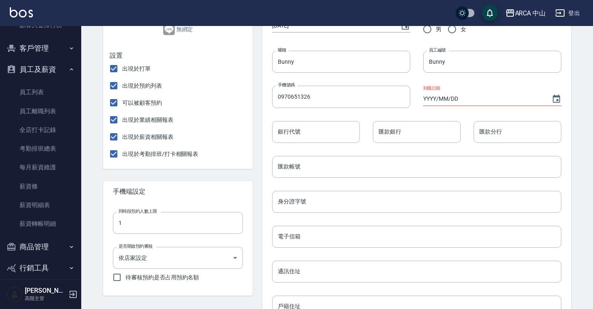
click at [298, 213] on div "電子信箱 電子信箱" at bounding box center [410, 230] width 302 height 35
click at [298, 204] on input "身分證字號" at bounding box center [416, 202] width 289 height 22
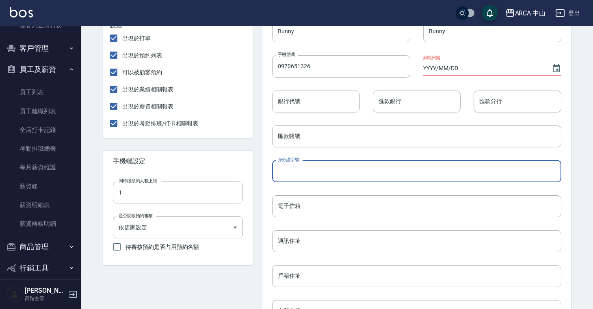
scroll to position [173, 0]
click at [291, 241] on input "通訊住址" at bounding box center [416, 240] width 289 height 22
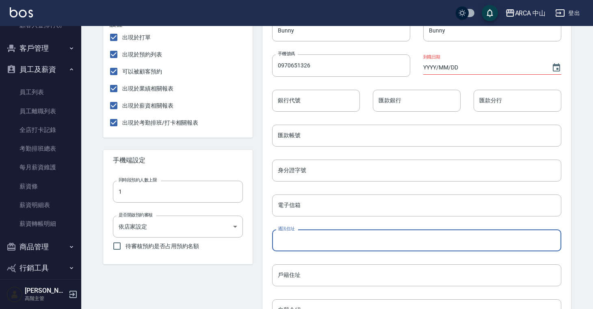
paste input "新北市汐止區鄉長路二段六巷三十一號"
type input "新北市汐止區鄉長路二段六巷三十一號"
click at [304, 174] on input "身分證字號" at bounding box center [416, 171] width 289 height 22
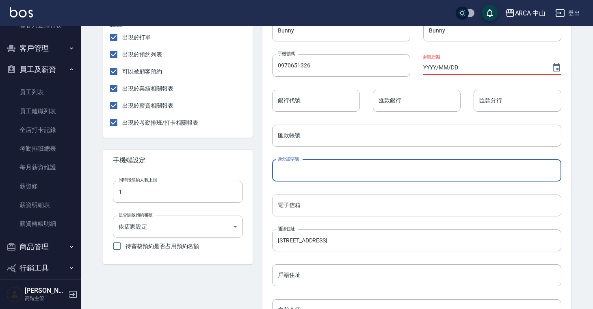
click at [301, 206] on input "電子信箱" at bounding box center [416, 205] width 289 height 22
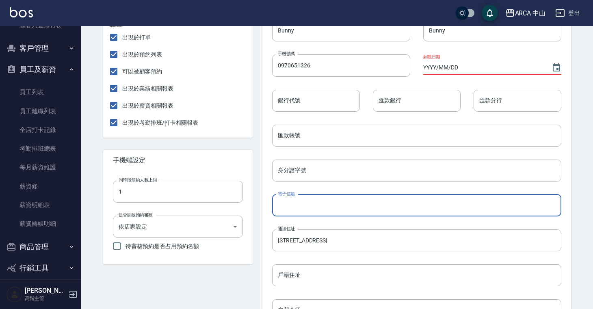
paste input "a0970651326@gmail.com"
type input "a0970651326@gmail.com"
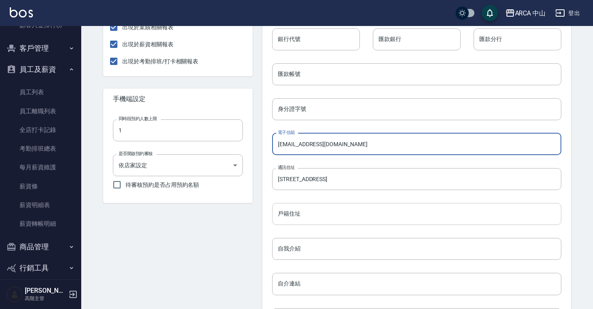
scroll to position [339, 0]
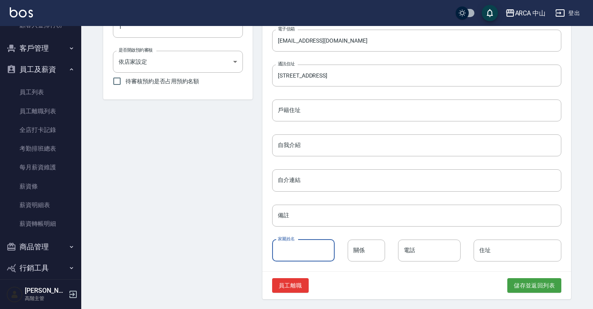
click at [293, 255] on input "家屬姓名" at bounding box center [303, 250] width 63 height 22
click at [358, 254] on input "關係" at bounding box center [365, 250] width 37 height 22
paste input "母親"
type input "母"
click at [413, 249] on input "電話" at bounding box center [429, 250] width 63 height 22
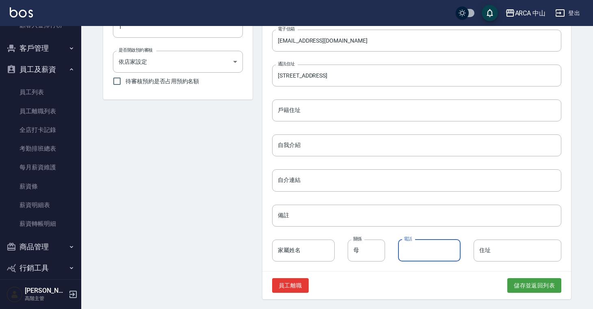
paste input "0955852847"
type input "0955852847"
click at [519, 285] on button "儲存並返回列表" at bounding box center [534, 285] width 54 height 15
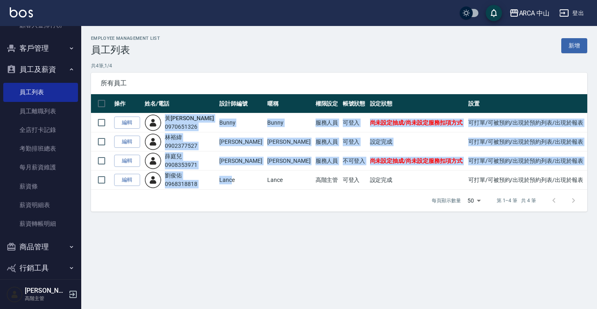
drag, startPoint x: 168, startPoint y: 114, endPoint x: 227, endPoint y: 183, distance: 90.4
click at [227, 183] on tbody "編輯 黃 芷昀 0970651326 Bunny Bunny 服務人員 可登入 尚未設定抽成/尚未設定服務扣項方式 可打單/可被預約/出現於預約列表/出現於報…" at bounding box center [339, 151] width 496 height 76
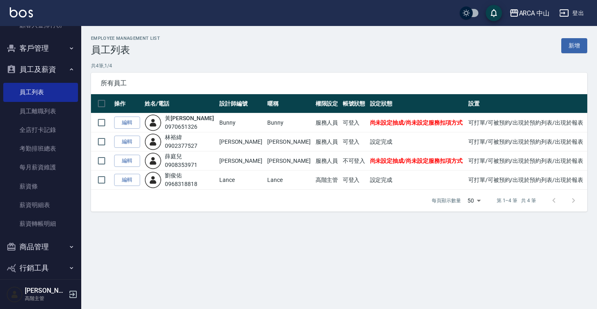
click at [232, 217] on div "Employee Management List 員工列表 新增 共 4 筆, 1 / 4 所有員工 操作 姓名/電話 設計師編號 暱稱 權限設定 帳號狀態 …" at bounding box center [338, 123] width 515 height 195
click at [573, 44] on link "新增" at bounding box center [574, 45] width 26 height 15
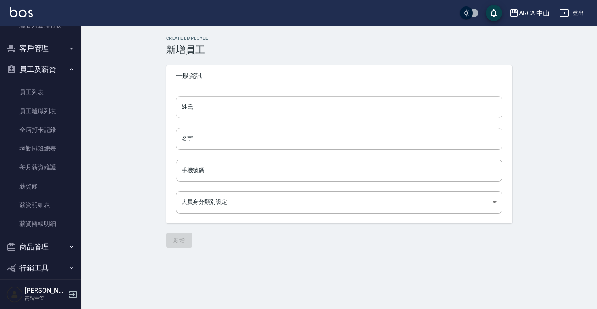
click at [203, 110] on input "姓氏" at bounding box center [339, 107] width 326 height 22
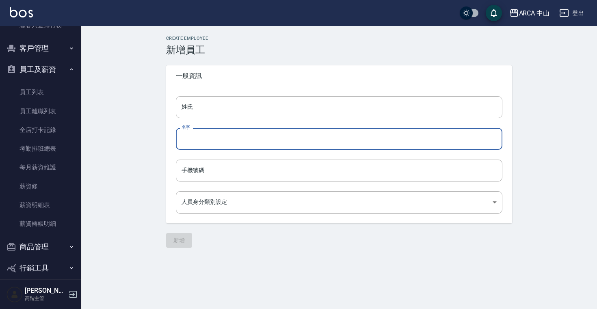
click at [194, 140] on input "名字" at bounding box center [339, 139] width 326 height 22
paste input "宇宙無敵美少女薛芸兒"
drag, startPoint x: 220, startPoint y: 140, endPoint x: 166, endPoint y: 137, distance: 53.7
click at [166, 137] on div "姓氏 姓氏 名字 宇宙無敵美少女薛芸兒 名字 手機號碼 手機號碼 人員身分類別設定 ​ 人員身分類別設定" at bounding box center [339, 154] width 346 height 137
drag, startPoint x: 185, startPoint y: 138, endPoint x: 175, endPoint y: 138, distance: 10.6
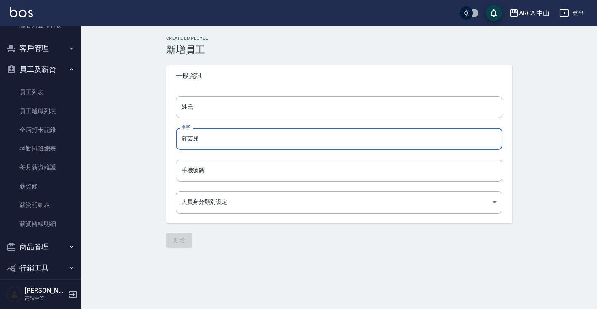
click at [175, 138] on div "姓氏 姓氏 名字 薛芸兒 名字 手機號碼 手機號碼 人員身分類別設定 ​ 人員身分類別設定" at bounding box center [339, 154] width 346 height 137
type input "薛芸兒"
click at [193, 108] on input "姓氏" at bounding box center [339, 107] width 326 height 22
paste input "薛"
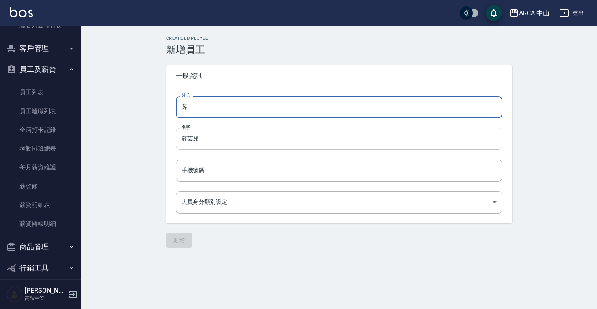
type input "薛"
click at [185, 138] on input "薛芸兒" at bounding box center [339, 139] width 326 height 22
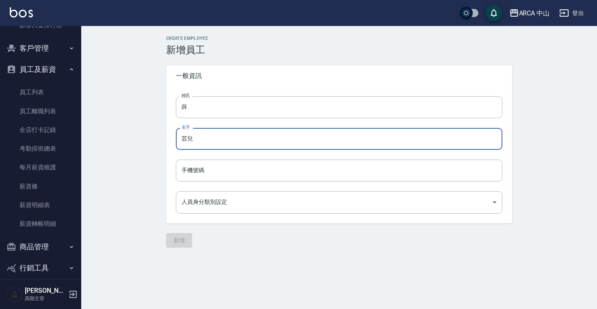
type input "芸兒"
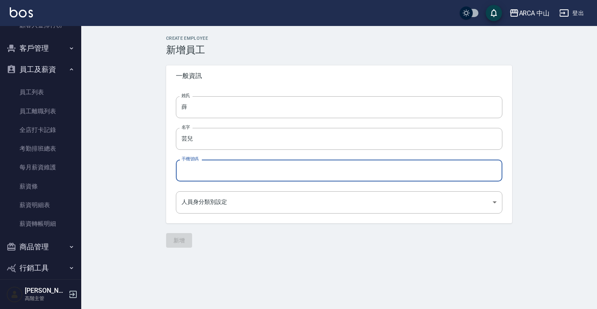
click at [195, 167] on input "手機號碼" at bounding box center [339, 171] width 326 height 22
paste input "0908353671"
type input "0908353671"
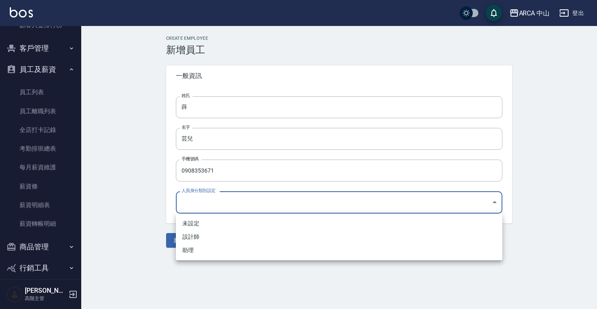
click at [203, 205] on body "ARCA 中山 登出 櫃檯作業 打帳單 帳單列表 掛單列表 座位開單 營業儀表板 現金收支登錄 高階收支登錄 材料自購登錄 每日結帳 排班表 現場電腦打卡 掃…" at bounding box center [298, 154] width 597 height 309
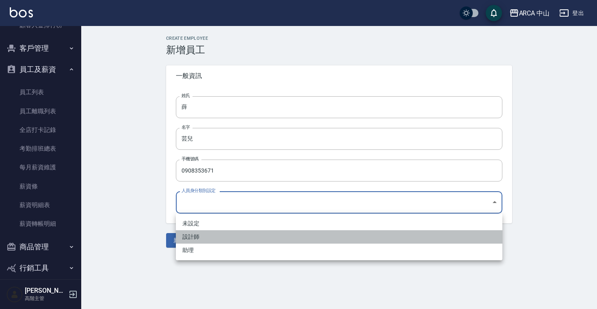
click at [200, 236] on li "設計師" at bounding box center [339, 236] width 326 height 13
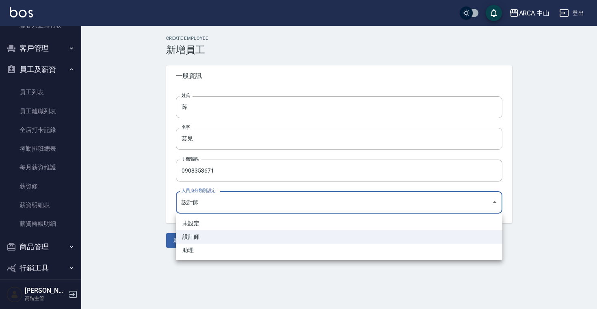
click at [202, 209] on body "ARCA 中山 登出 櫃檯作業 打帳單 帳單列表 掛單列表 座位開單 營業儀表板 現金收支登錄 高階收支登錄 材料自購登錄 每日結帳 排班表 現場電腦打卡 掃…" at bounding box center [298, 154] width 597 height 309
click at [196, 252] on li "助理" at bounding box center [339, 250] width 326 height 13
type input "8c9c3781-e63a-4320-8e8c-2fabcb748035"
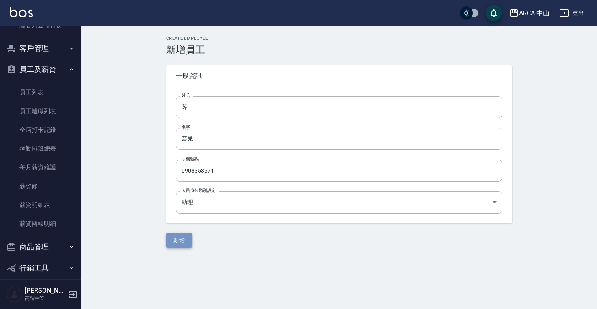
click at [186, 241] on button "新增" at bounding box center [179, 240] width 26 height 15
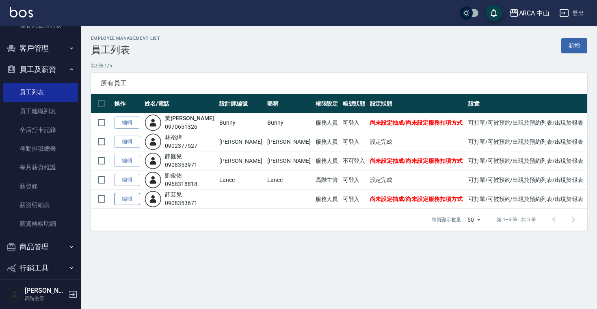
click at [134, 200] on link "編輯" at bounding box center [127, 199] width 26 height 13
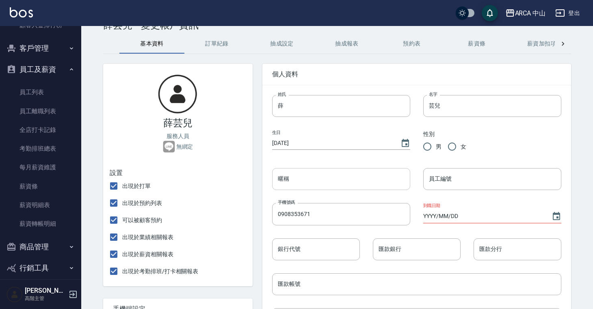
scroll to position [78, 0]
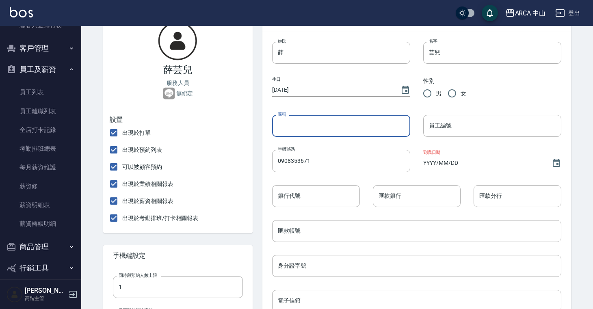
click at [333, 124] on input "暱稱" at bounding box center [341, 126] width 138 height 22
paste input "Xue"
type input "Xue"
click at [443, 131] on input "員工編號" at bounding box center [492, 126] width 138 height 22
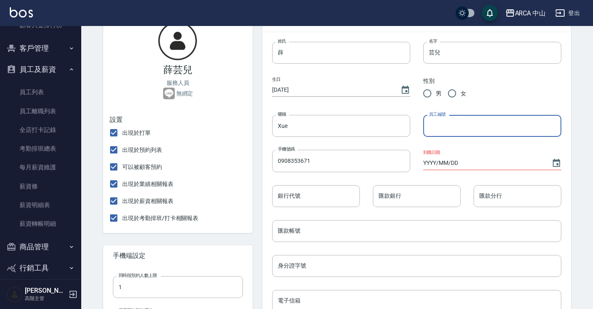
paste input "Xue"
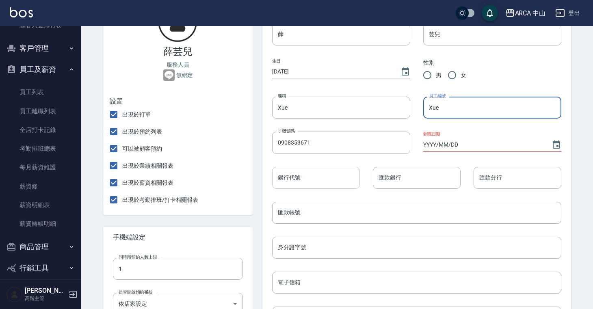
scroll to position [105, 0]
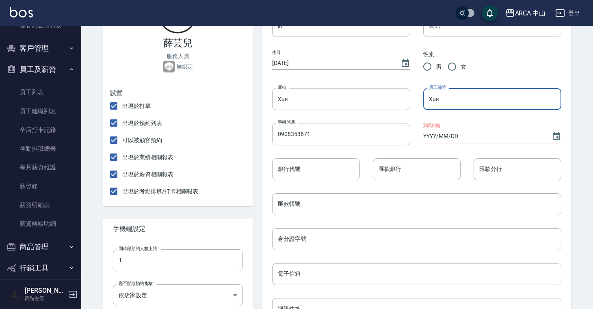
type input "Xue"
click at [446, 136] on input "YYYY/MM/DD" at bounding box center [483, 135] width 120 height 13
click at [429, 136] on input "YYYY/MM/DD" at bounding box center [483, 135] width 120 height 13
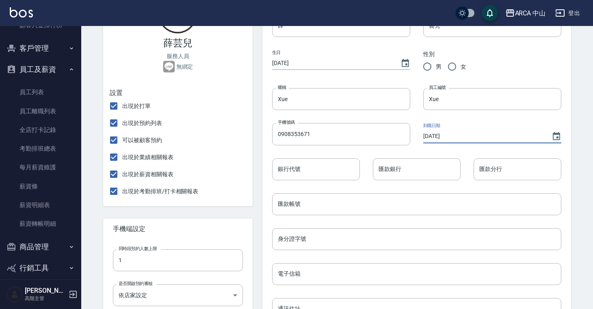
type input "2005/10/01"
click at [339, 185] on div "匯款帳號 匯款帳號" at bounding box center [410, 197] width 302 height 35
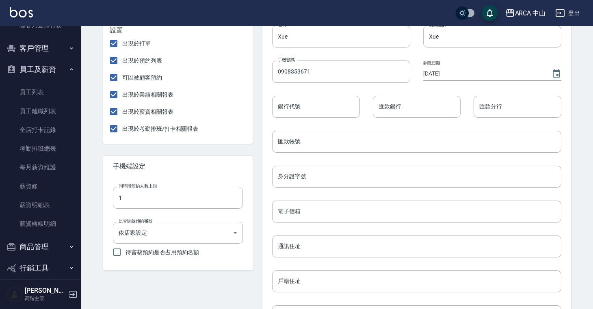
scroll to position [183, 0]
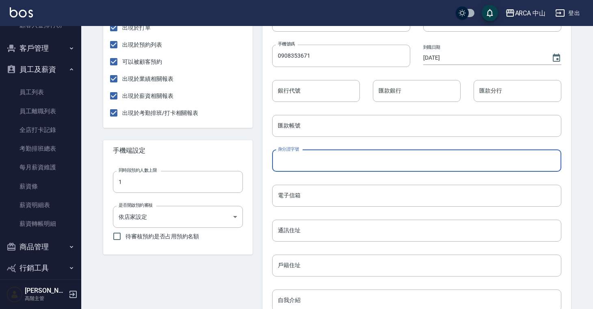
click at [312, 160] on input "身分證字號" at bounding box center [416, 161] width 289 height 22
click at [298, 158] on input "身分證字號" at bounding box center [416, 161] width 289 height 22
paste input "A231046940"
type input "A231046940"
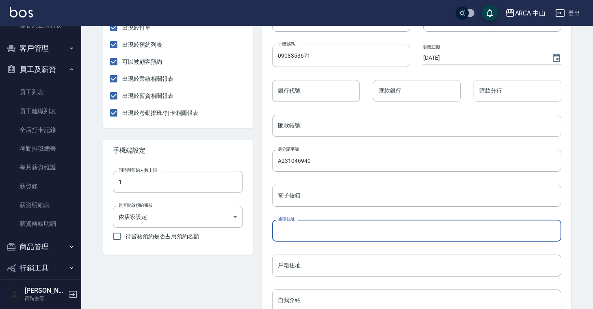
click at [302, 235] on input "通訊住址" at bounding box center [416, 231] width 289 height 22
paste input "大安區新生南路三段七十巷三號"
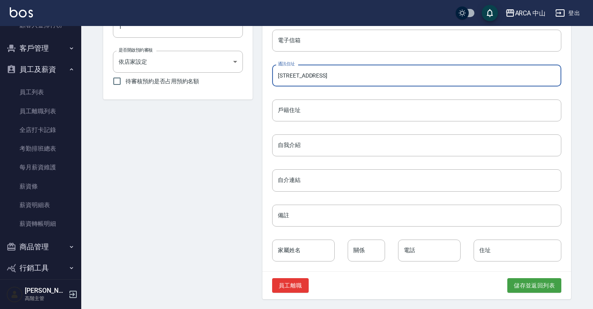
type input "大安區新生南路三段七十巷三號"
click at [287, 252] on input "家屬姓名" at bounding box center [303, 250] width 63 height 22
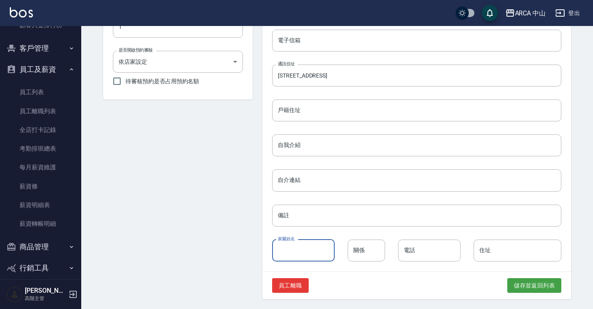
paste input "薛庭兒"
type input "薛庭兒"
click at [362, 252] on input "關係" at bounding box center [365, 250] width 37 height 22
paste input "姐妹"
type input "姐妹"
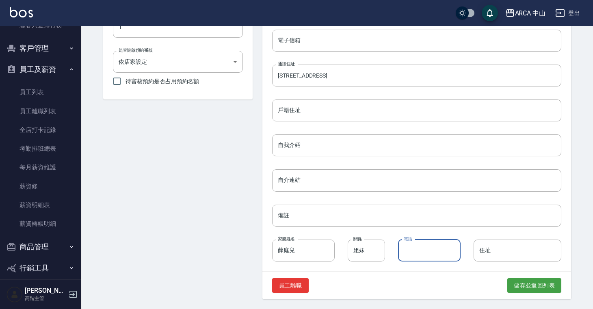
click at [423, 243] on input "電話" at bounding box center [429, 250] width 63 height 22
paste input "0908353971"
type input "0908353971"
click at [513, 282] on button "儲存並返回列表" at bounding box center [534, 285] width 54 height 15
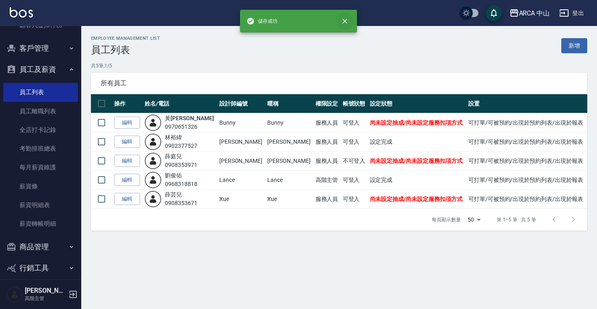
click at [347, 16] on button "close" at bounding box center [345, 21] width 18 height 18
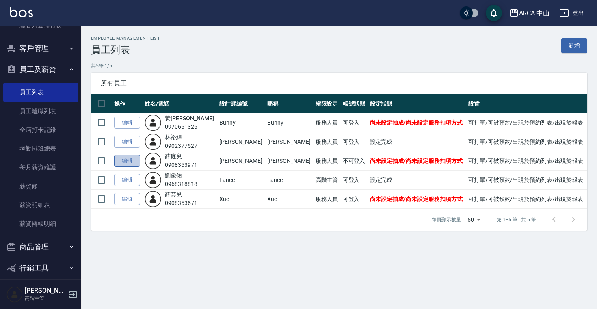
click at [131, 163] on link "編輯" at bounding box center [127, 161] width 26 height 13
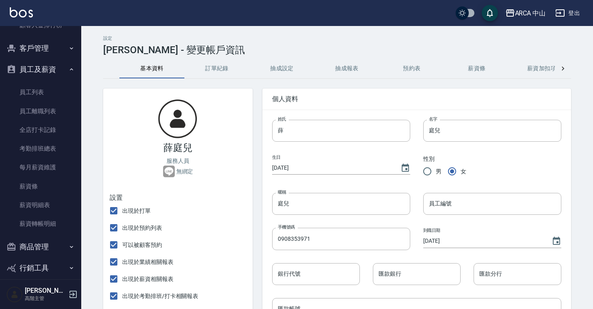
type input "Elisa"
click at [353, 63] on button "抽成報表" at bounding box center [346, 68] width 65 height 19
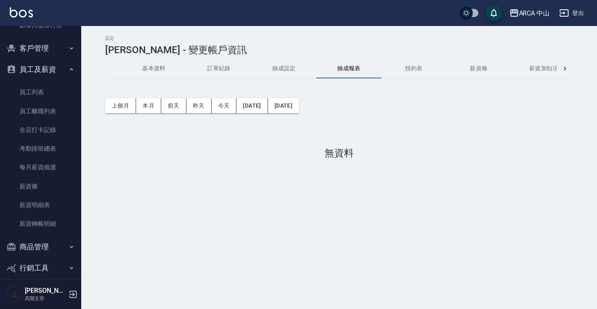
click at [290, 67] on button "抽成設定" at bounding box center [283, 68] width 65 height 19
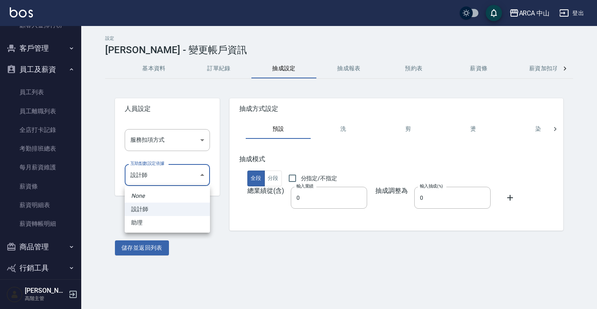
click at [178, 173] on body "ARCA 中山 登出 櫃檯作業 打帳單 帳單列表 掛單列表 座位開單 營業儀表板 現金收支登錄 高階收支登錄 材料自購登錄 每日結帳 排班表 現場電腦打卡 掃…" at bounding box center [298, 154] width 597 height 309
click at [188, 141] on div at bounding box center [298, 154] width 597 height 309
click at [188, 141] on body "ARCA 中山 登出 櫃檯作業 打帳單 帳單列表 掛單列表 座位開單 營業儀表板 現金收支登錄 高階收支登錄 材料自購登錄 每日結帳 排班表 現場電腦打卡 掃…" at bounding box center [298, 154] width 597 height 309
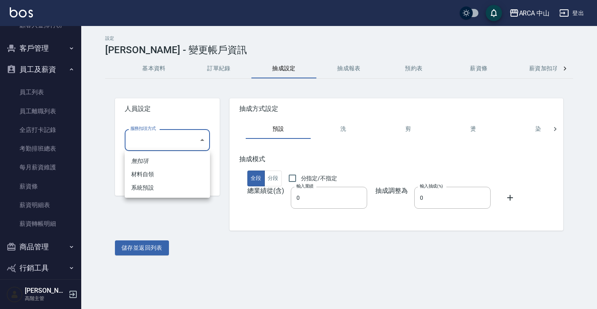
click at [173, 186] on li "系統預設" at bounding box center [167, 187] width 85 height 13
type input "系統預設"
click at [152, 250] on button "儲存並返回列表" at bounding box center [142, 247] width 54 height 15
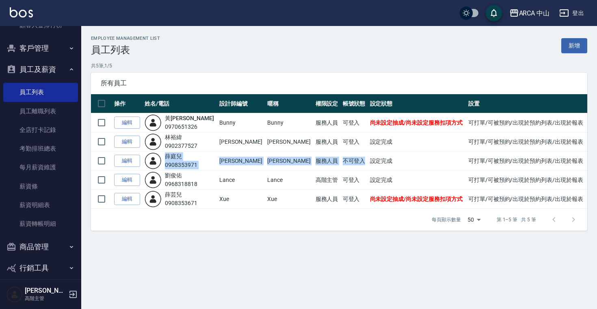
drag, startPoint x: 331, startPoint y: 162, endPoint x: 154, endPoint y: 168, distance: 177.1
click at [154, 168] on tr "編輯 薛 庭兒 0908353971 Elisa Elisa 服務人員 不可登入 設定完成 可打單/可被預約/出現於預約列表/出現於報表" at bounding box center [339, 160] width 496 height 19
click at [122, 160] on link "編輯" at bounding box center [127, 161] width 26 height 13
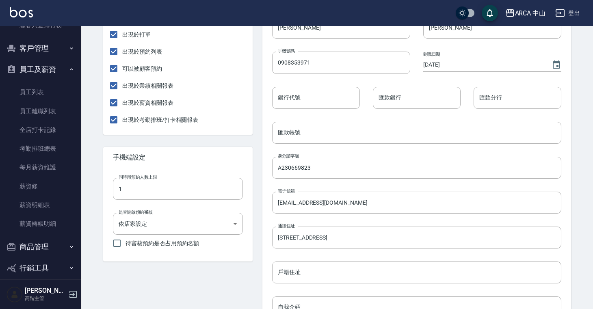
scroll to position [216, 0]
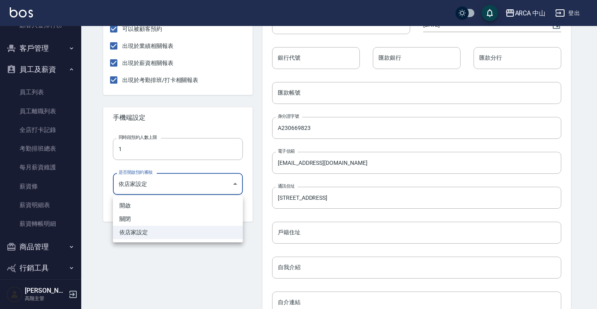
click at [183, 185] on body "ARCA 中山 登出 櫃檯作業 打帳單 帳單列表 掛單列表 座位開單 營業儀表板 現金收支登錄 高階收支登錄 材料自購登錄 每日結帳 排班表 現場電腦打卡 掃…" at bounding box center [298, 107] width 597 height 647
click at [167, 273] on div at bounding box center [298, 154] width 597 height 309
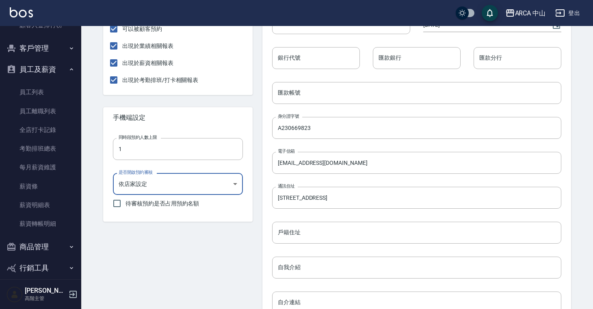
click at [179, 246] on div "薛庭兒 服務人員 無綁定 設置 出現於打單 出現於預約列表 可以被顧客預約 出現於業績相關報表 出現於薪資相關報表 出現於考勤排班/打卡相關報表 手機端設定…" at bounding box center [172, 142] width 159 height 559
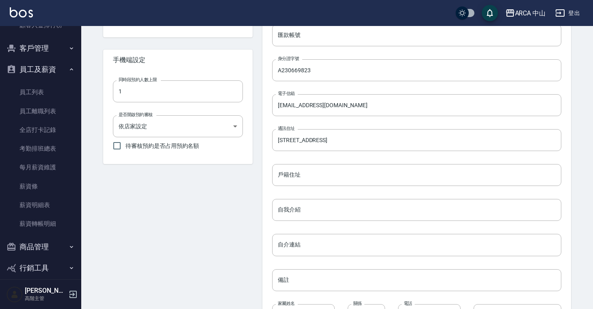
scroll to position [339, 0]
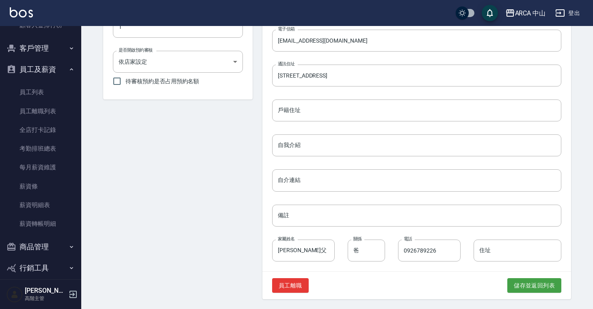
click at [523, 295] on div "員工離職 儲存並返回列表" at bounding box center [416, 286] width 308 height 28
click at [524, 291] on button "儲存並返回列表" at bounding box center [534, 285] width 54 height 15
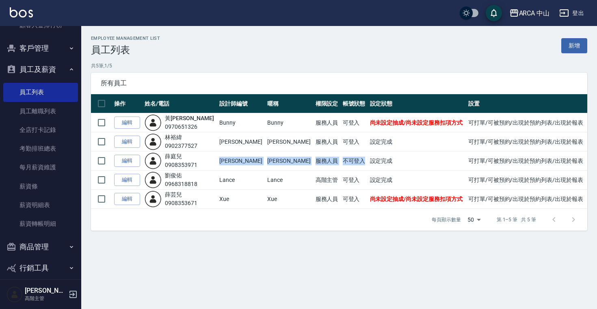
drag, startPoint x: 327, startPoint y: 159, endPoint x: 207, endPoint y: 162, distance: 120.6
click at [207, 162] on tr "編輯 薛 庭兒 0908353971 Elisa Elisa 服務人員 不可登入 設定完成 可打單/可被預約/出現於預約列表/出現於報表" at bounding box center [339, 160] width 496 height 19
click at [130, 160] on link "編輯" at bounding box center [127, 161] width 26 height 13
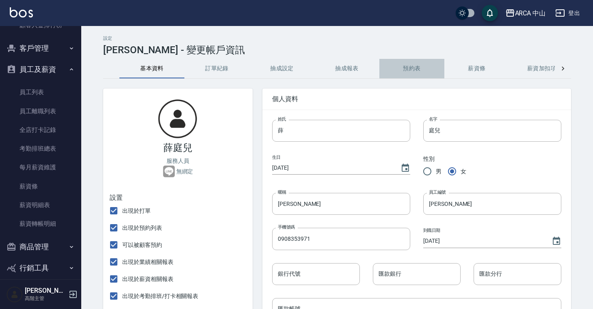
click at [418, 74] on button "預約表" at bounding box center [411, 68] width 65 height 19
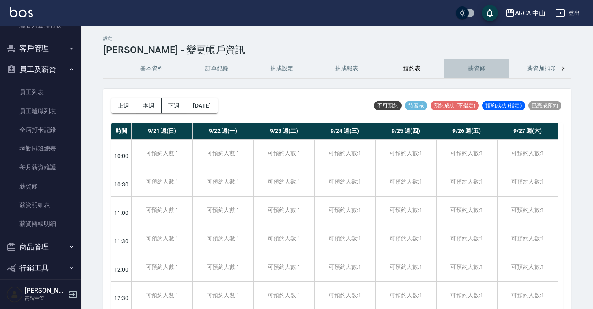
click at [463, 69] on button "薪資條" at bounding box center [476, 68] width 65 height 19
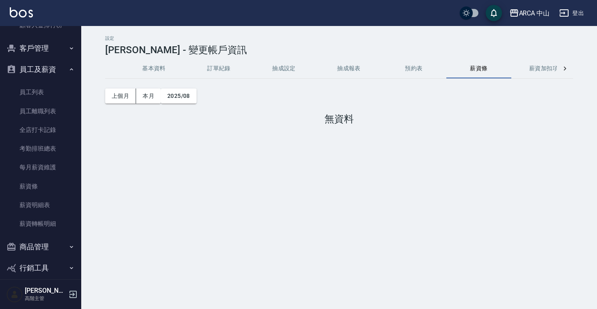
click at [160, 64] on button "基本資料" at bounding box center [153, 68] width 65 height 19
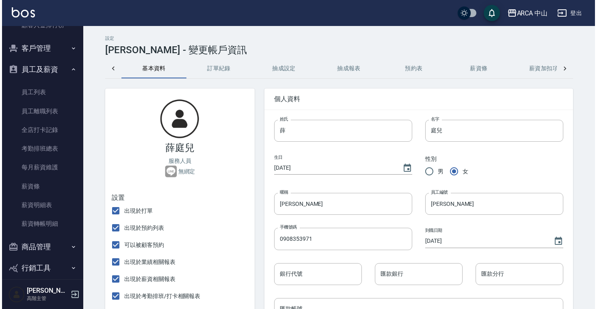
scroll to position [0, 149]
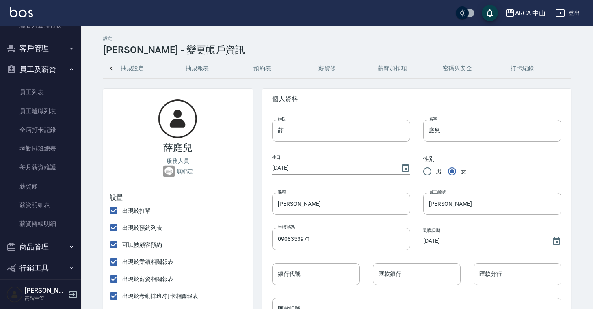
click at [525, 70] on button "打卡紀錄" at bounding box center [522, 68] width 65 height 19
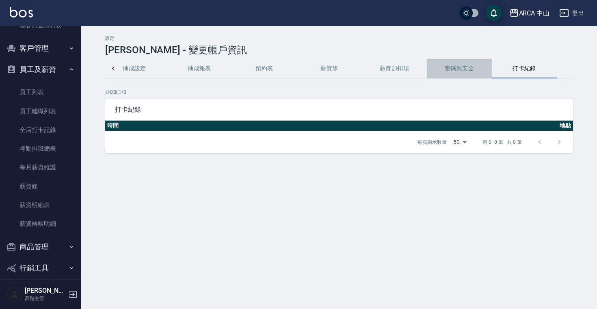
click at [463, 71] on button "密碼與安全" at bounding box center [459, 68] width 65 height 19
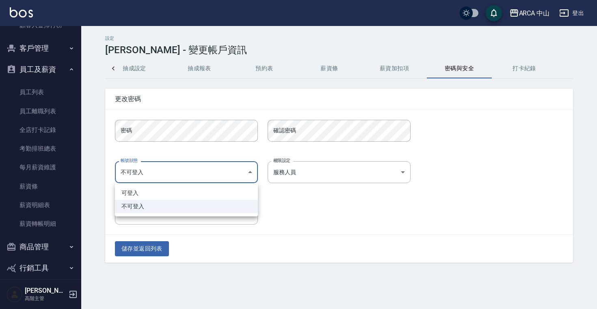
click at [223, 173] on body "ARCA 中山 登出 櫃檯作業 打帳單 帳單列表 掛單列表 座位開單 營業儀表板 現金收支登錄 高階收支登錄 材料自購登錄 每日結帳 排班表 現場電腦打卡 掃…" at bounding box center [298, 154] width 597 height 309
click at [211, 193] on li "可登入" at bounding box center [186, 192] width 143 height 13
type input "ok"
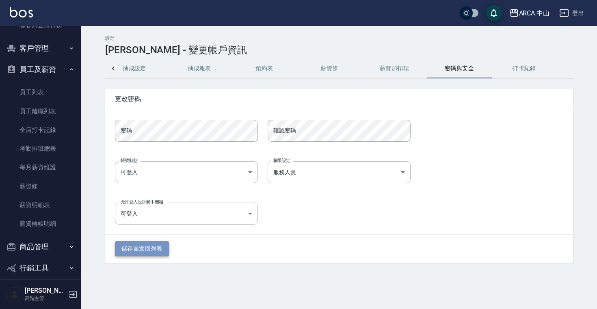
click at [138, 254] on button "儲存並返回列表" at bounding box center [142, 248] width 54 height 15
